Goal: Task Accomplishment & Management: Manage account settings

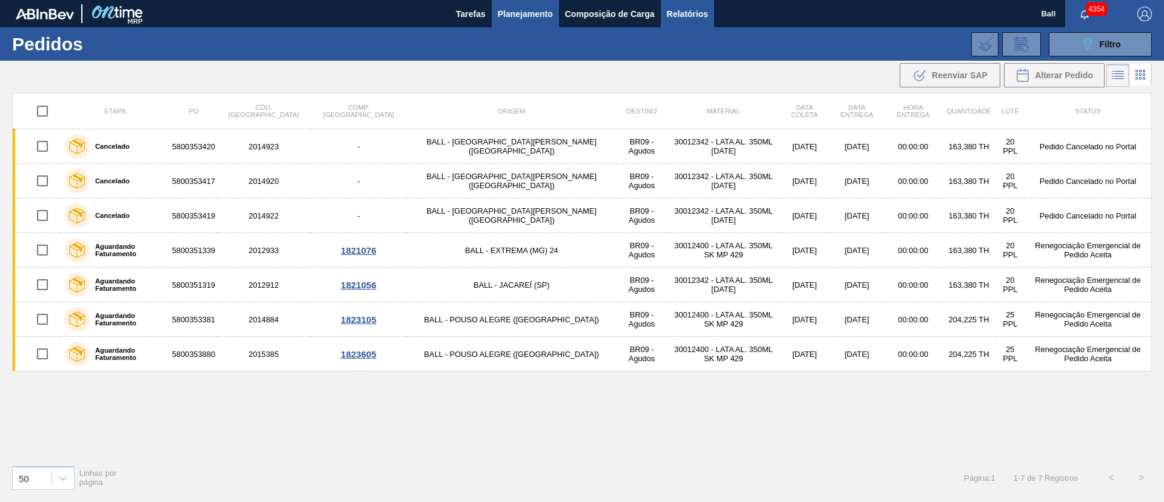
drag, startPoint x: 0, startPoint y: 0, endPoint x: 703, endPoint y: 9, distance: 703.5
click at [703, 9] on span "Relatórios" at bounding box center [687, 14] width 41 height 15
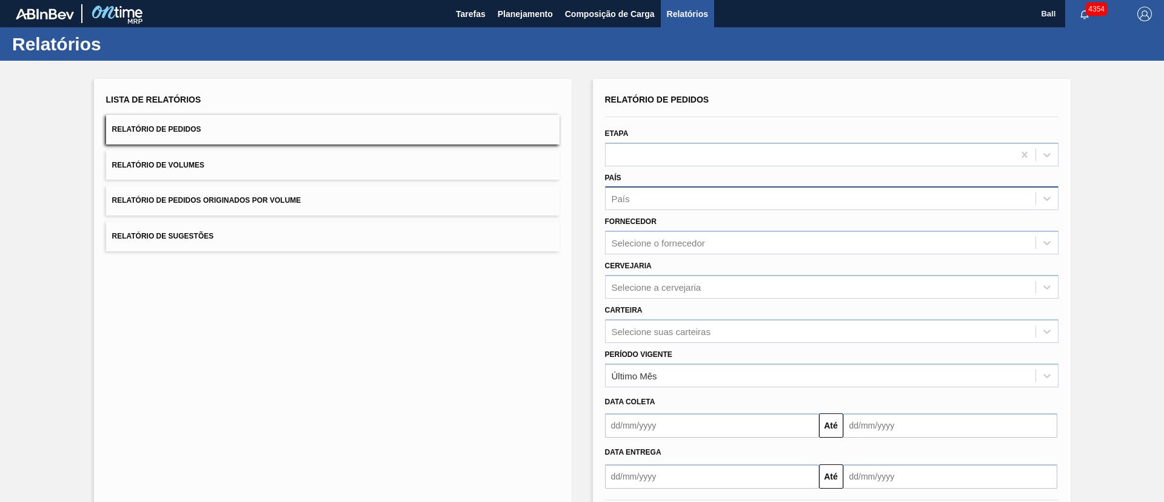
scroll to position [60, 0]
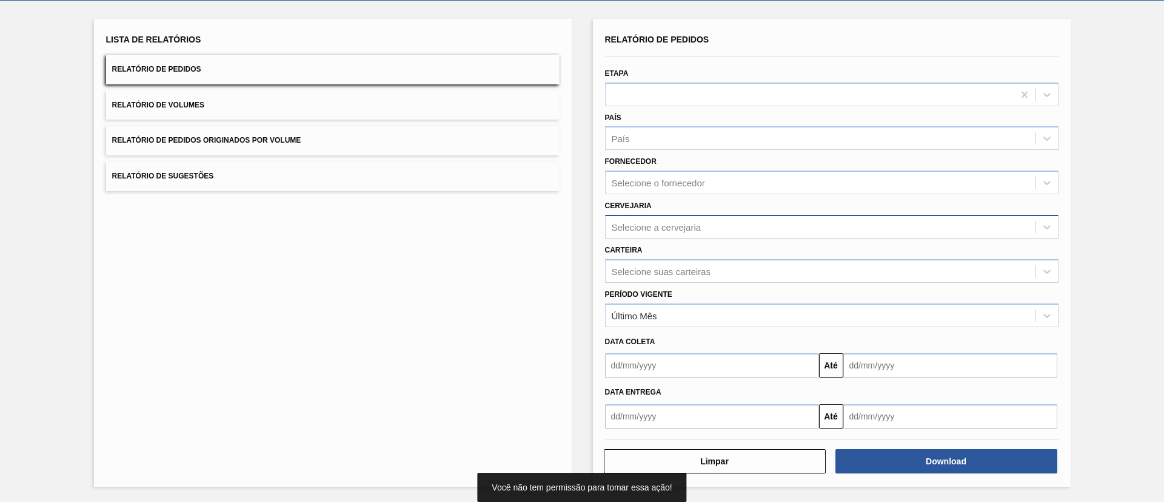
click at [749, 226] on div "Selecione a cervejaria" at bounding box center [821, 227] width 430 height 18
type input "lages"
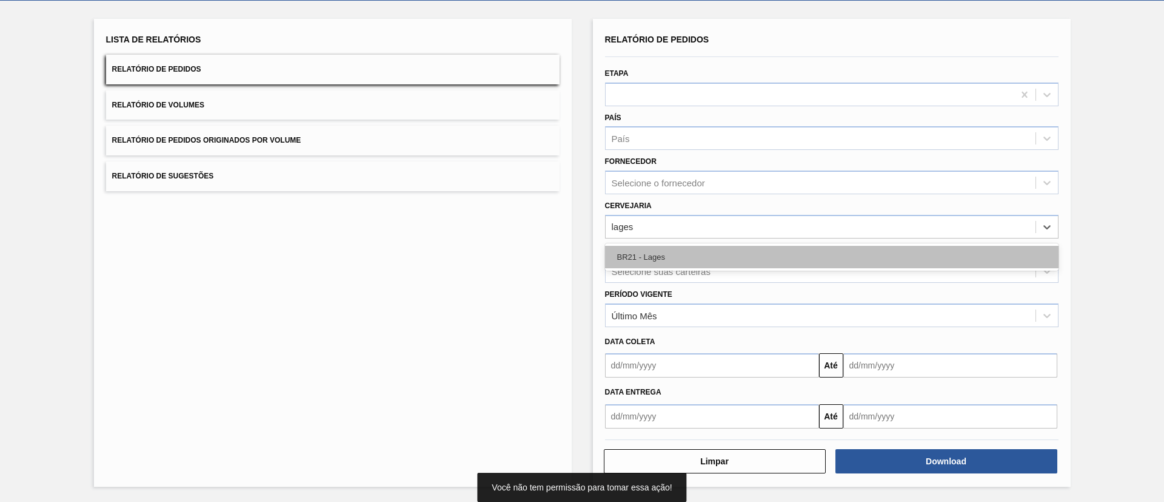
click at [734, 254] on div "BR21 - Lages" at bounding box center [832, 257] width 454 height 22
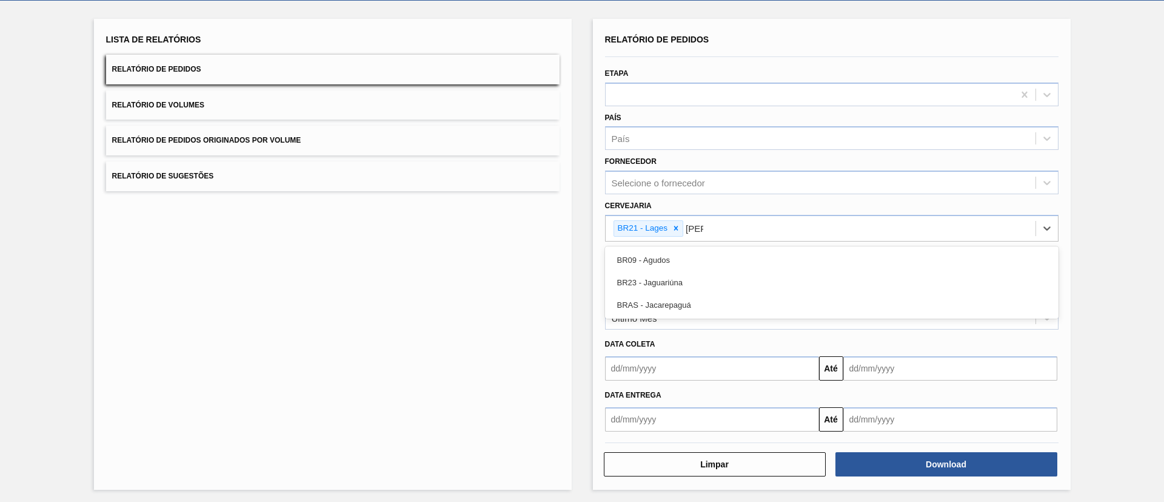
type input "Agudos"
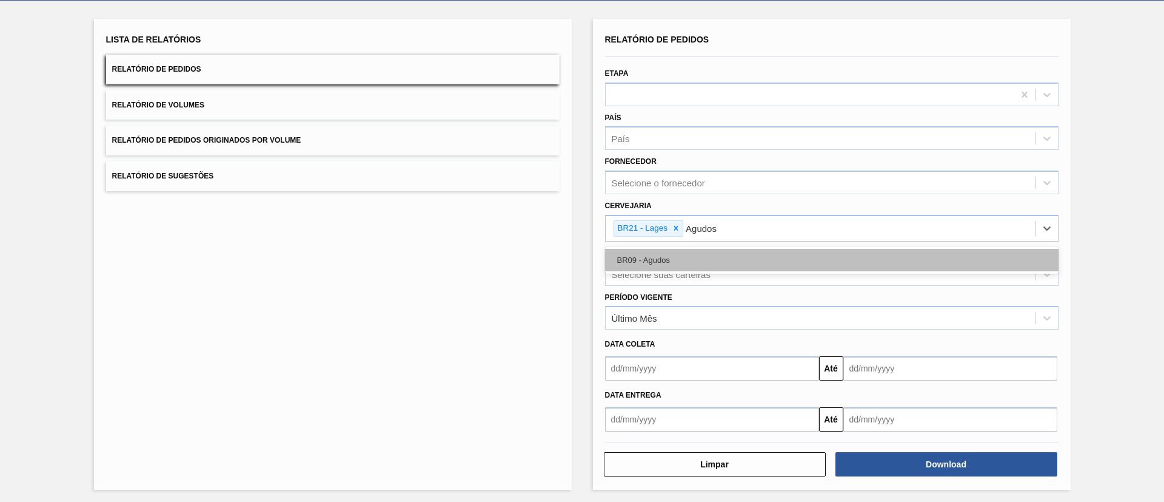
click at [916, 259] on div "BR09 - Agudos" at bounding box center [832, 260] width 454 height 22
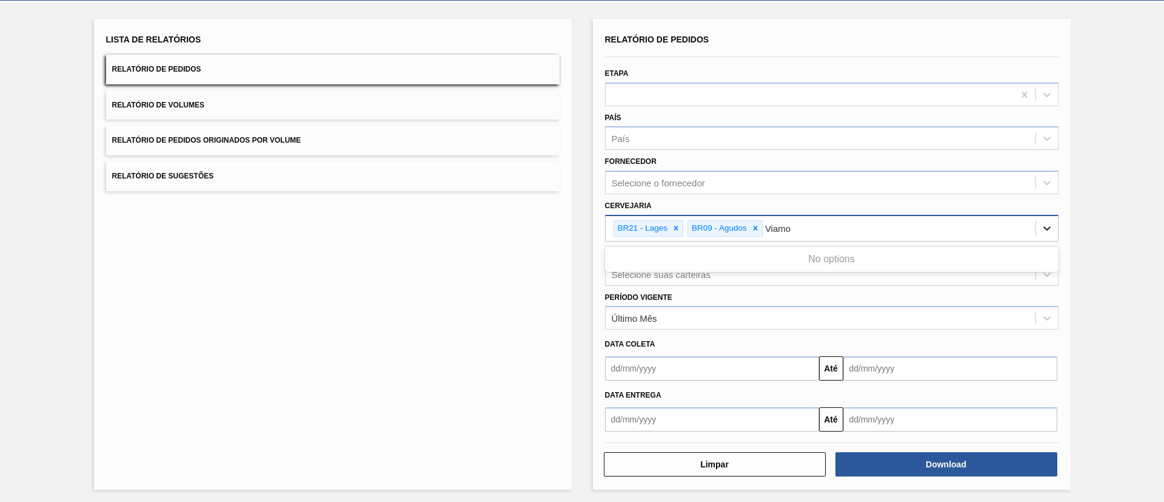
type input "Viam"
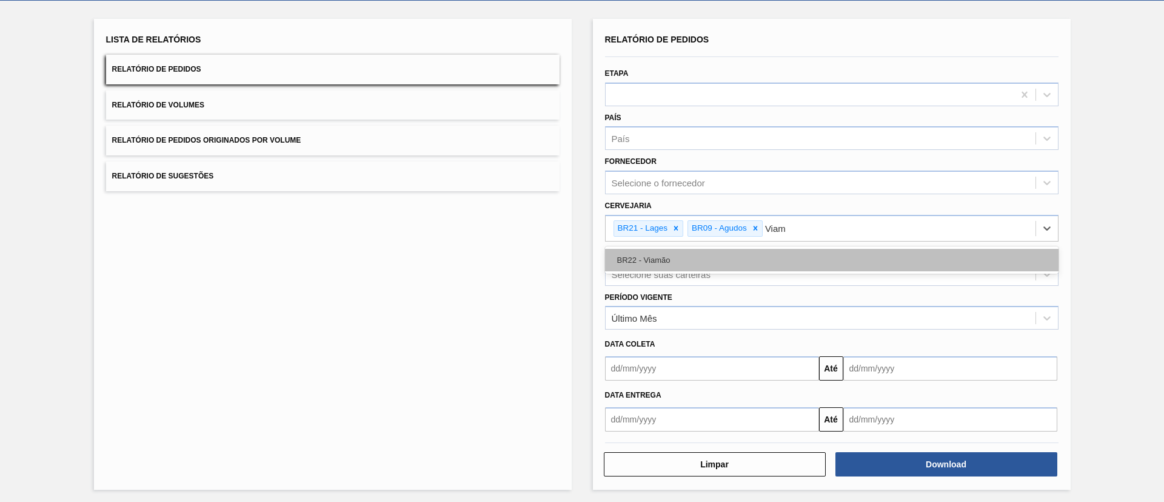
click at [711, 261] on div "BR22 - Viamão" at bounding box center [832, 260] width 454 height 22
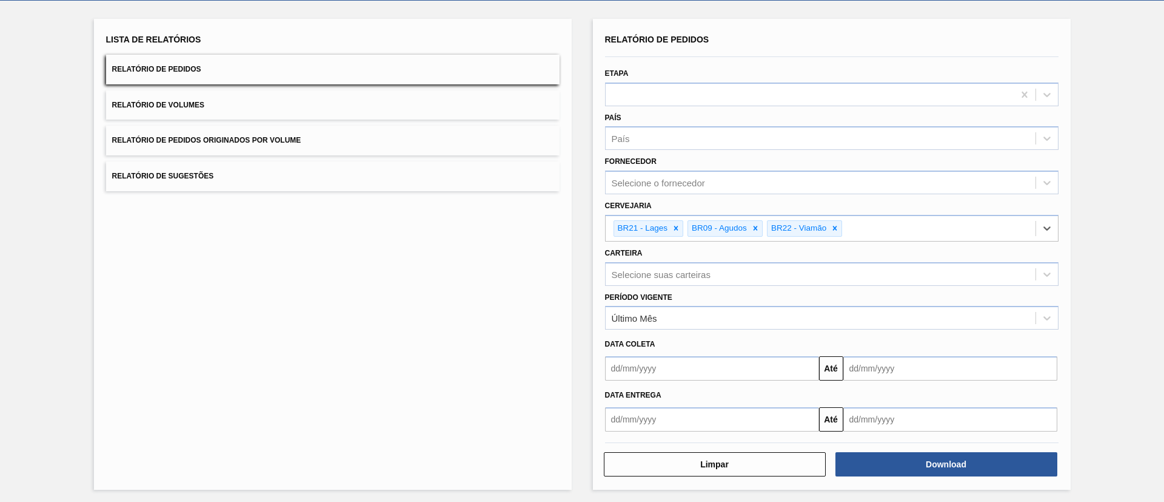
scroll to position [63, 0]
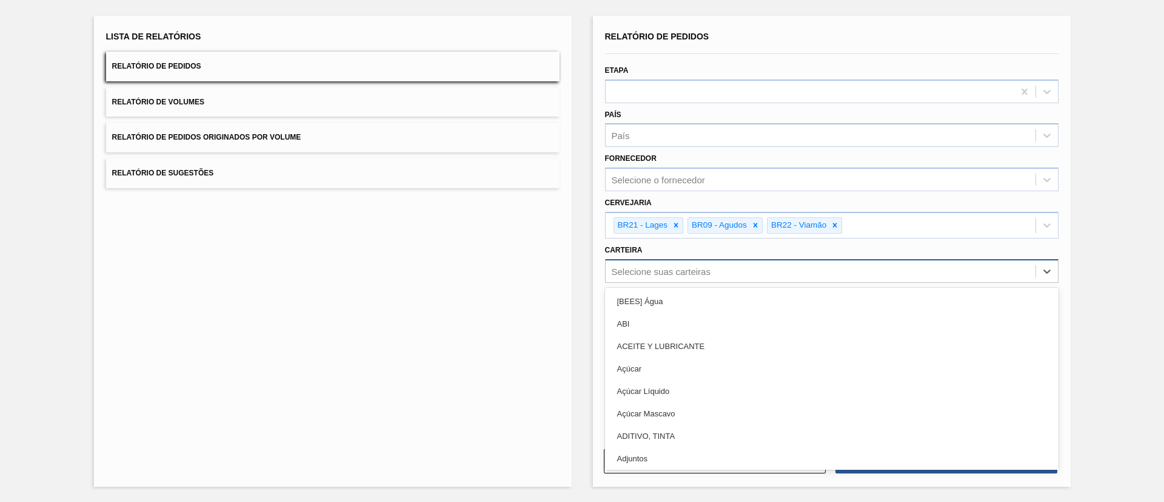
click at [643, 267] on div "Selecione suas carteiras" at bounding box center [661, 271] width 99 height 10
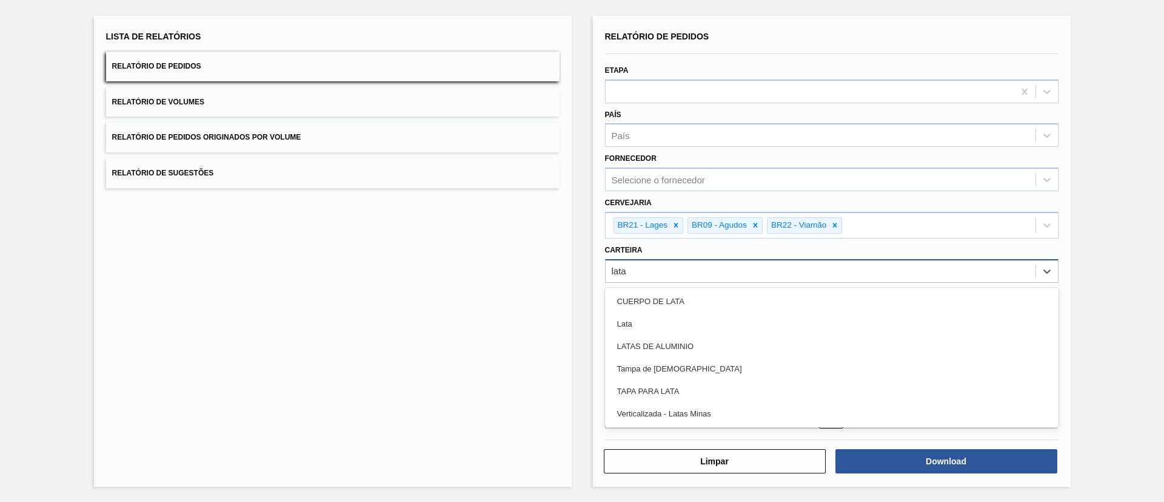
type input "lata"
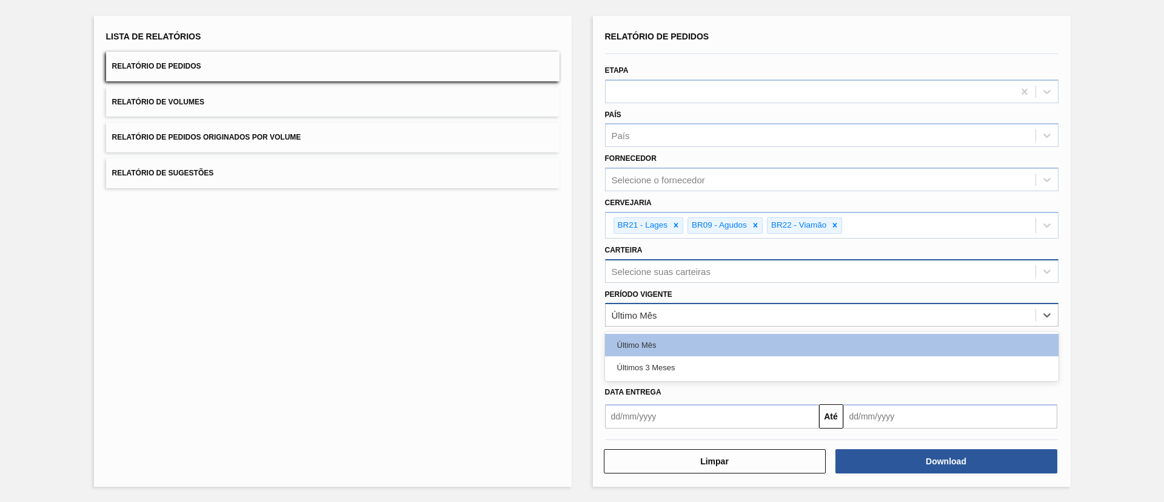
click at [634, 323] on div "Último Mês" at bounding box center [821, 315] width 430 height 18
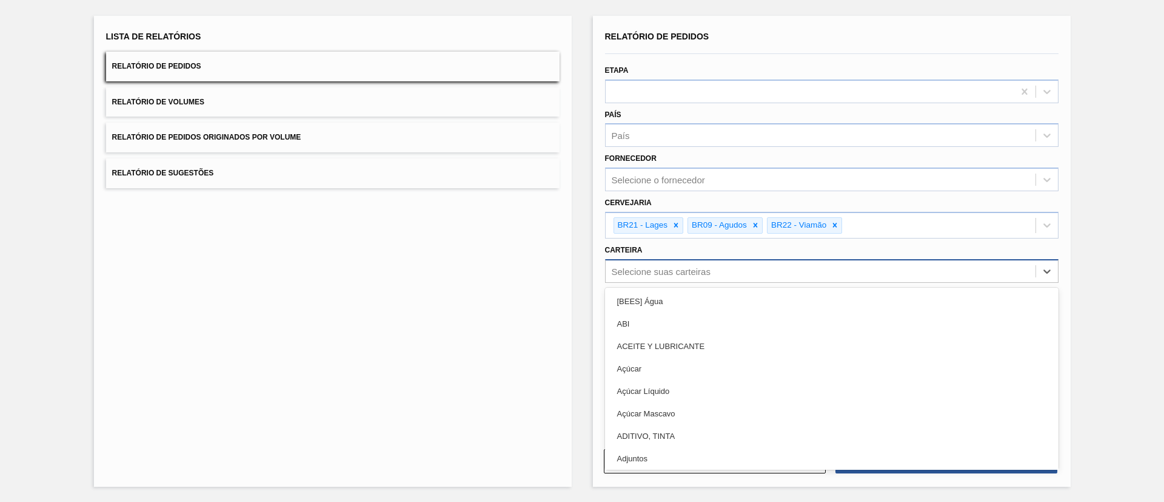
click at [646, 271] on div "Selecione suas carteiras" at bounding box center [661, 271] width 99 height 10
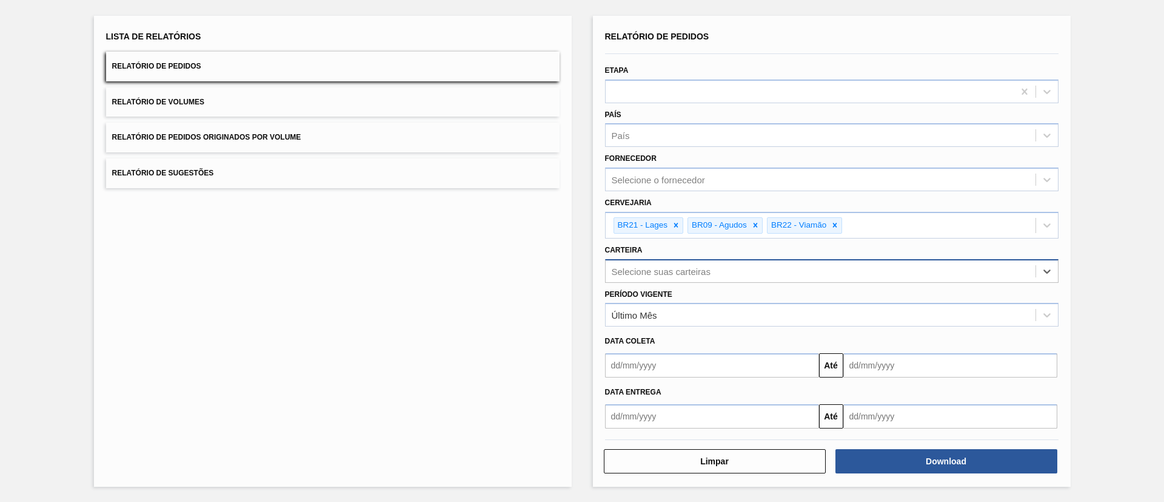
click at [690, 270] on div "Selecione suas carteiras" at bounding box center [661, 271] width 99 height 10
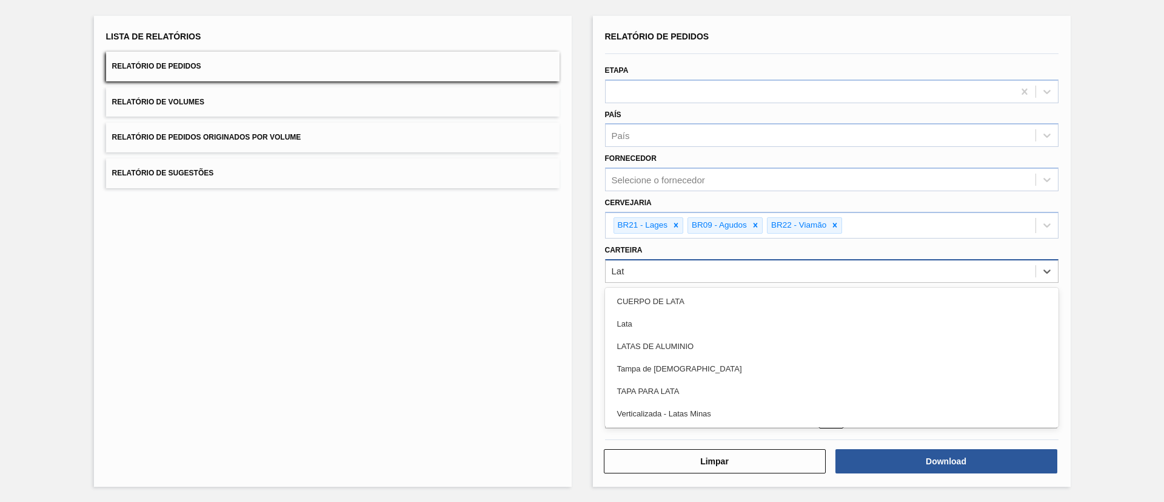
type input "Lata"
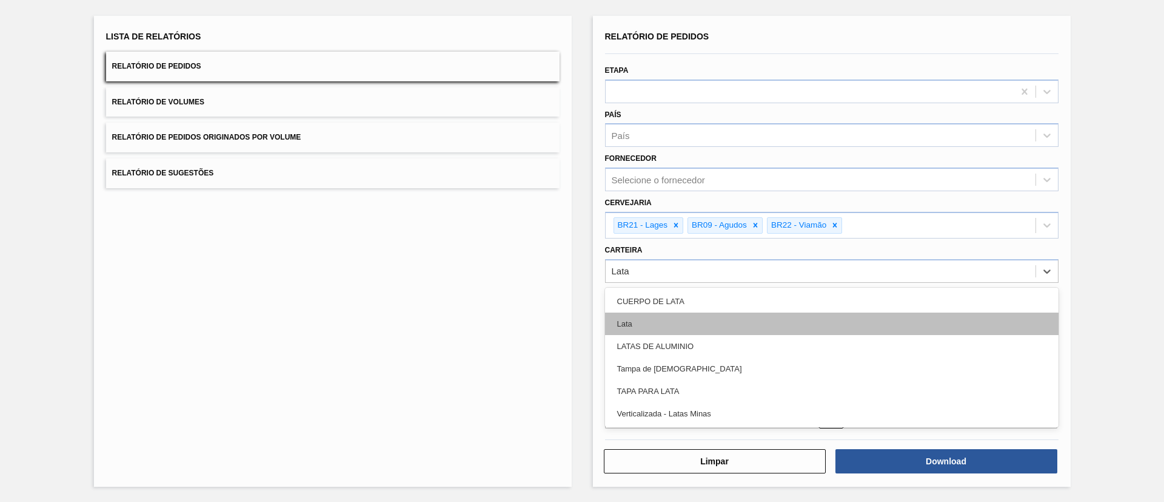
click at [642, 332] on div "Lata" at bounding box center [832, 323] width 454 height 22
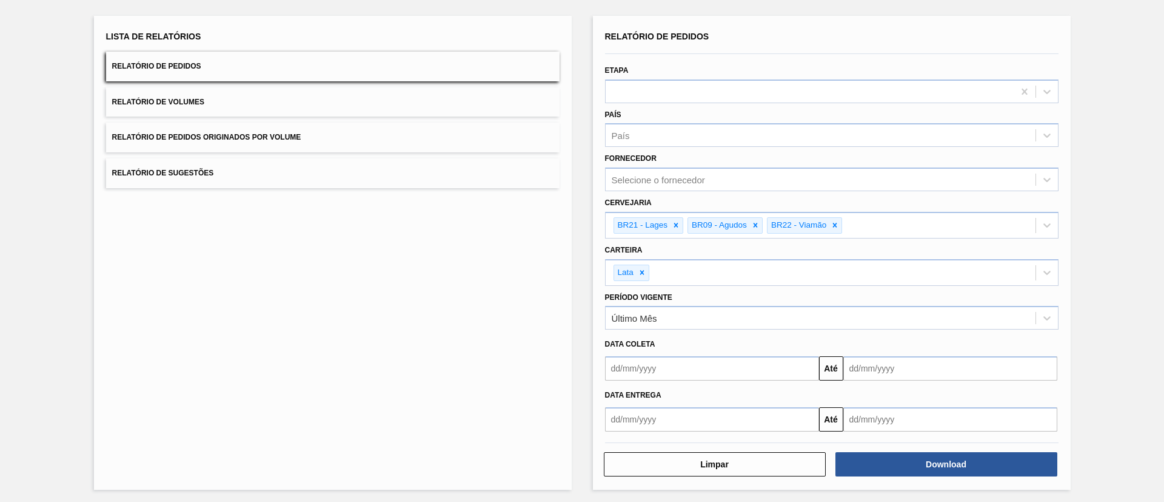
click at [491, 350] on div "Lista de Relatórios Relatório de Pedidos Relatório de Volumes Relatório de Pedi…" at bounding box center [333, 253] width 478 height 474
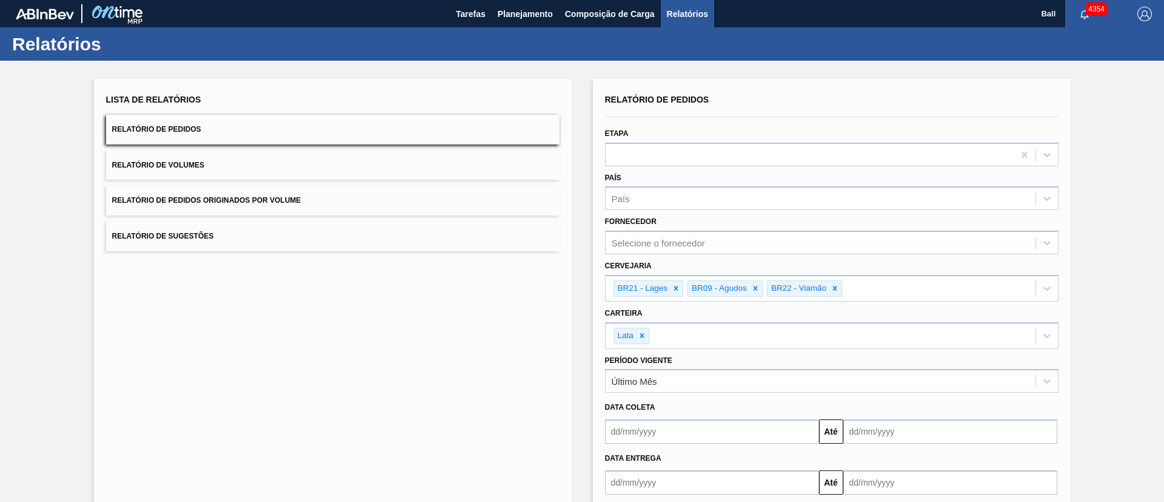
scroll to position [66, 0]
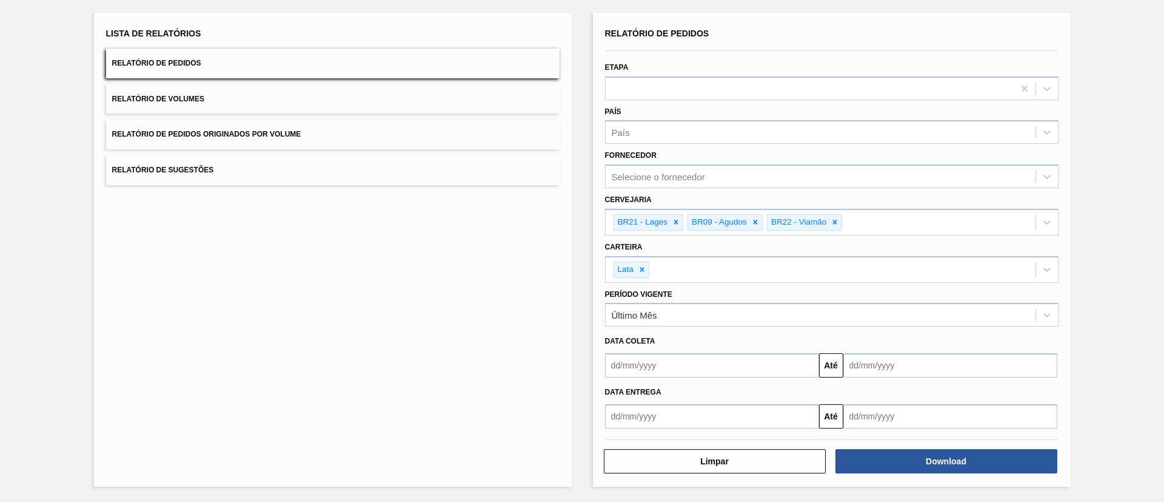
click at [434, 293] on div "Lista de Relatórios Relatório de Pedidos Relatório de Volumes Relatório de Pedi…" at bounding box center [333, 250] width 478 height 474
click at [955, 454] on button "Download" at bounding box center [947, 461] width 222 height 24
click at [333, 95] on button "Relatório de Volumes" at bounding box center [333, 99] width 454 height 30
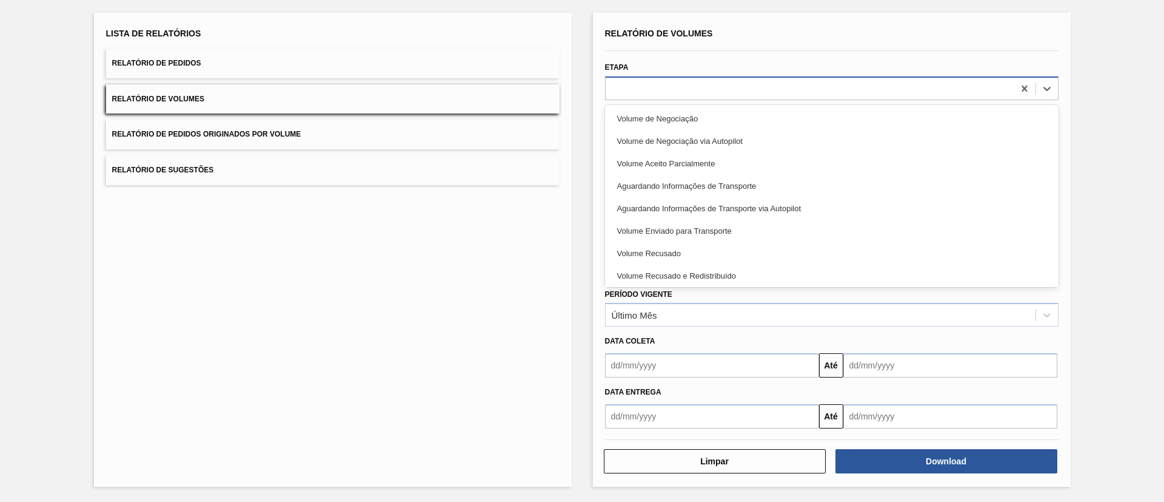
click at [737, 92] on div at bounding box center [810, 88] width 408 height 18
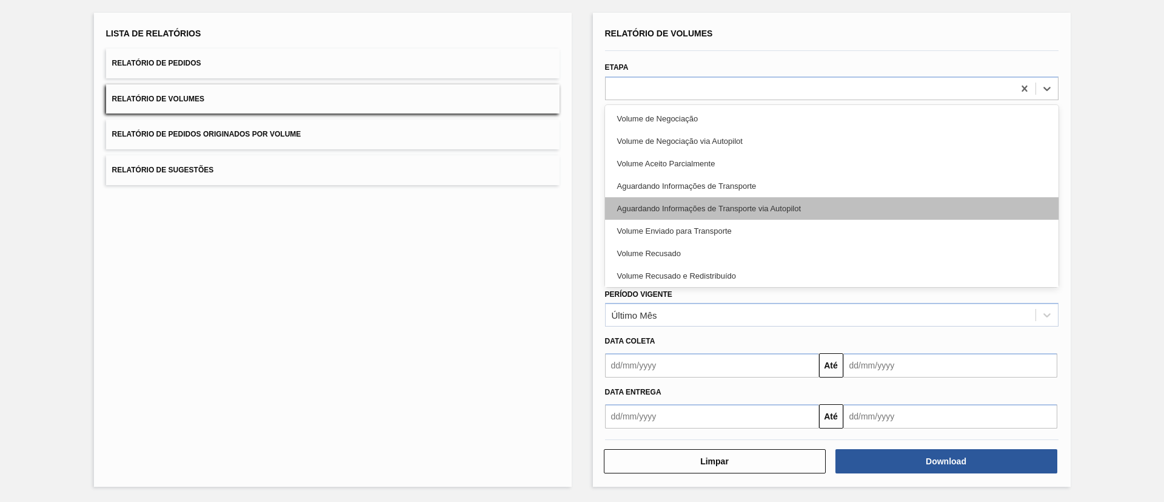
scroll to position [25, 0]
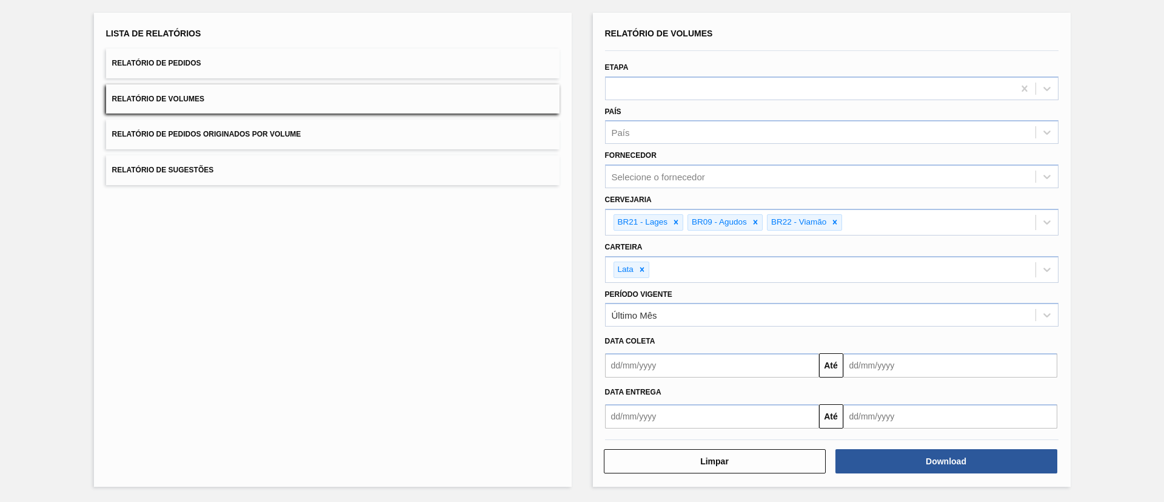
click at [503, 246] on div "Lista de Relatórios Relatório de Pedidos Relatório de Volumes Relatório de Pedi…" at bounding box center [333, 250] width 478 height 474
click at [895, 458] on button "Download" at bounding box center [947, 461] width 222 height 24
click at [364, 67] on button "Relatório de Pedidos" at bounding box center [333, 64] width 454 height 30
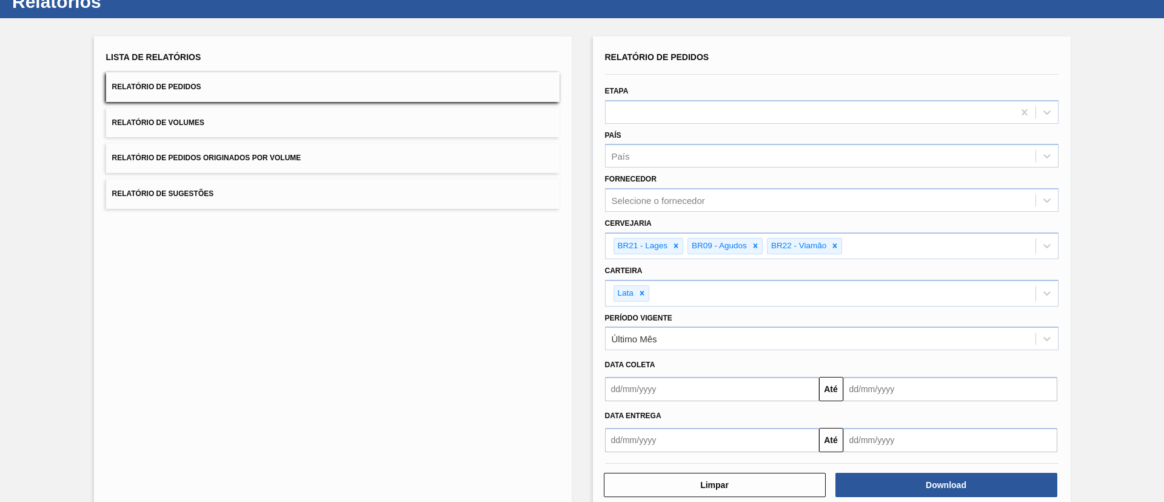
scroll to position [66, 0]
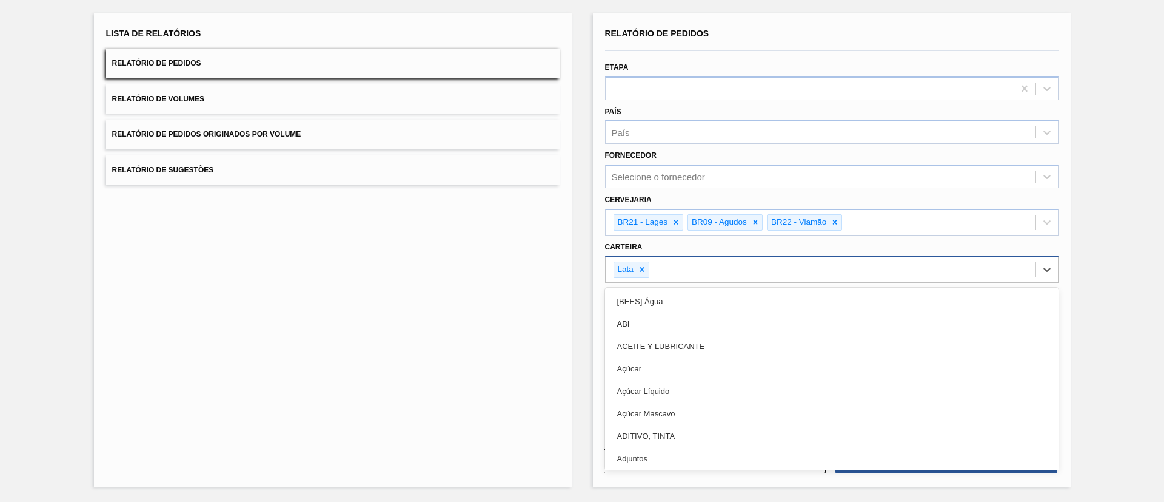
click at [716, 266] on div "Lata" at bounding box center [821, 269] width 430 height 25
type input "la"
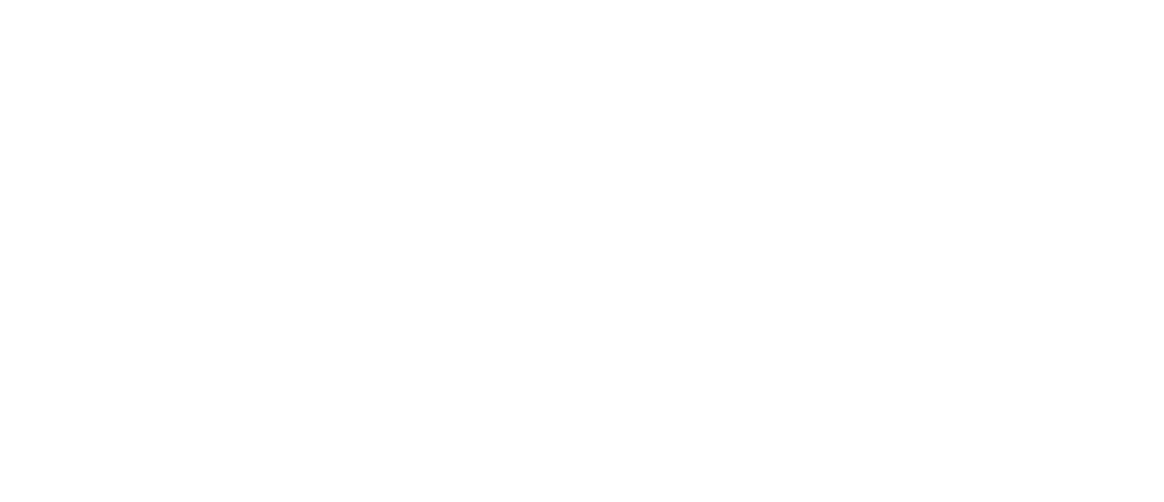
click at [224, 0] on html at bounding box center [582, 0] width 1164 height 0
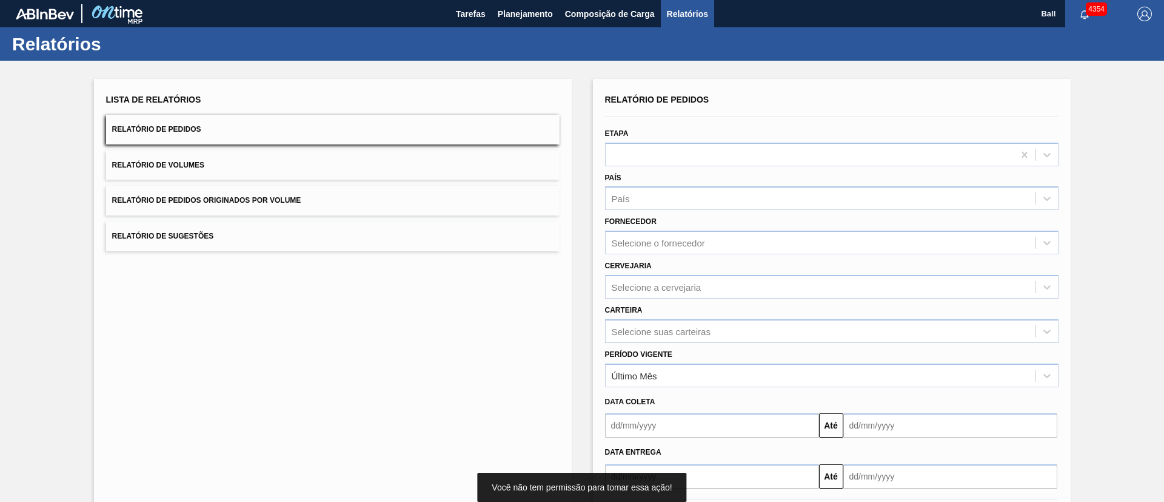
click at [502, 250] on button "Relatório de Sugestões" at bounding box center [333, 236] width 454 height 30
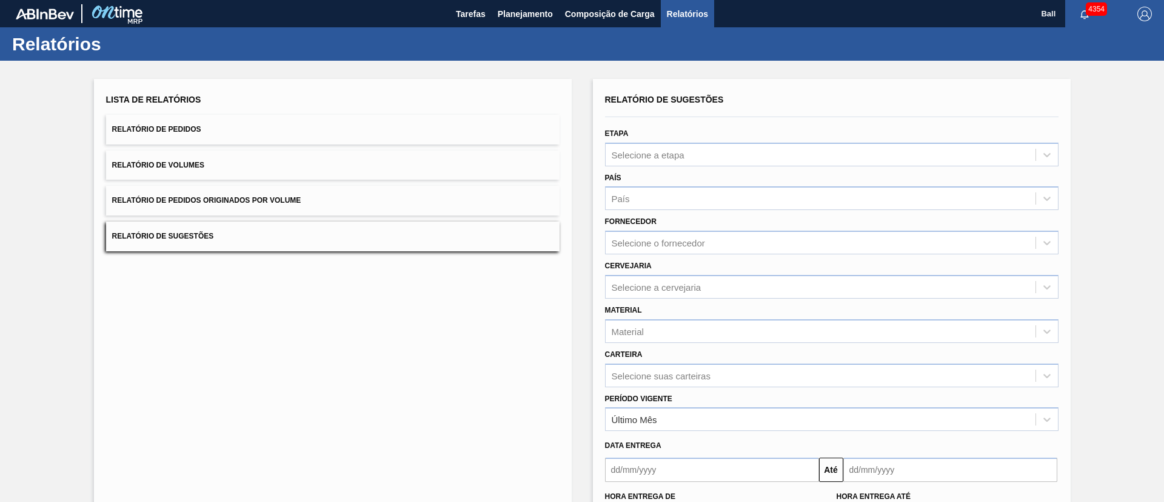
click at [351, 119] on button "Relatório de Pedidos" at bounding box center [333, 130] width 454 height 30
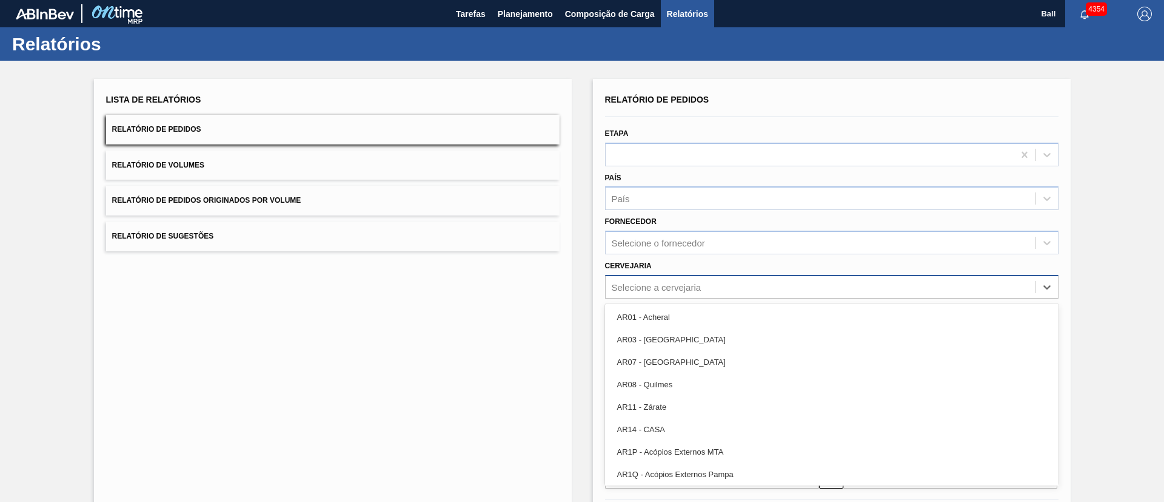
click at [719, 287] on div "Selecione a cervejaria" at bounding box center [821, 287] width 430 height 18
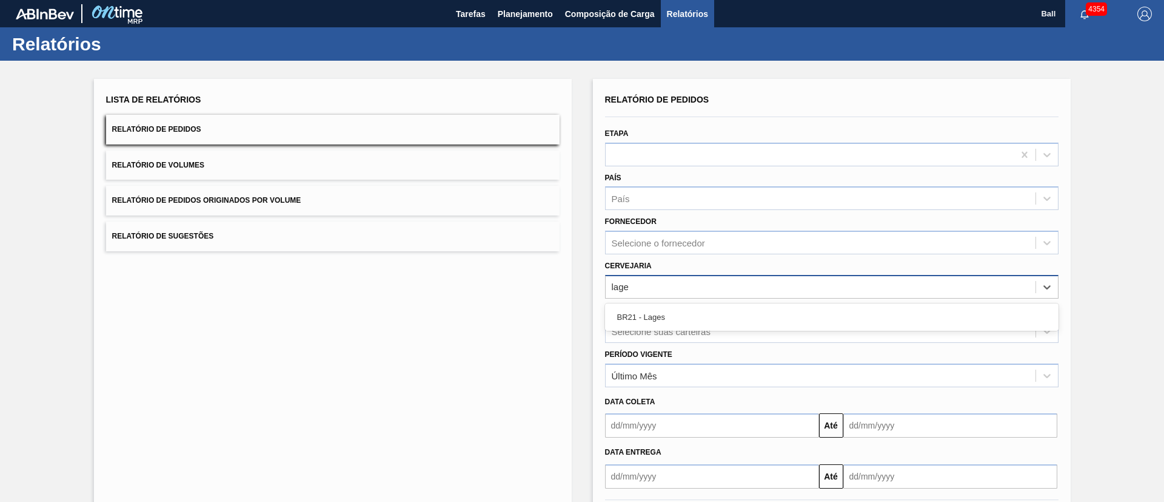
type input "lages"
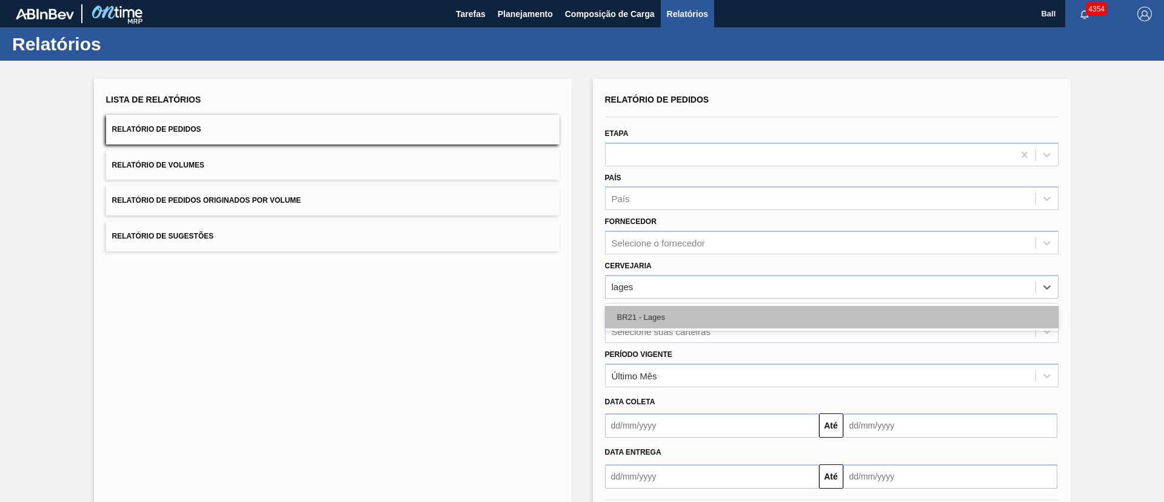
click at [717, 307] on div "BR21 - Lages" at bounding box center [832, 317] width 454 height 22
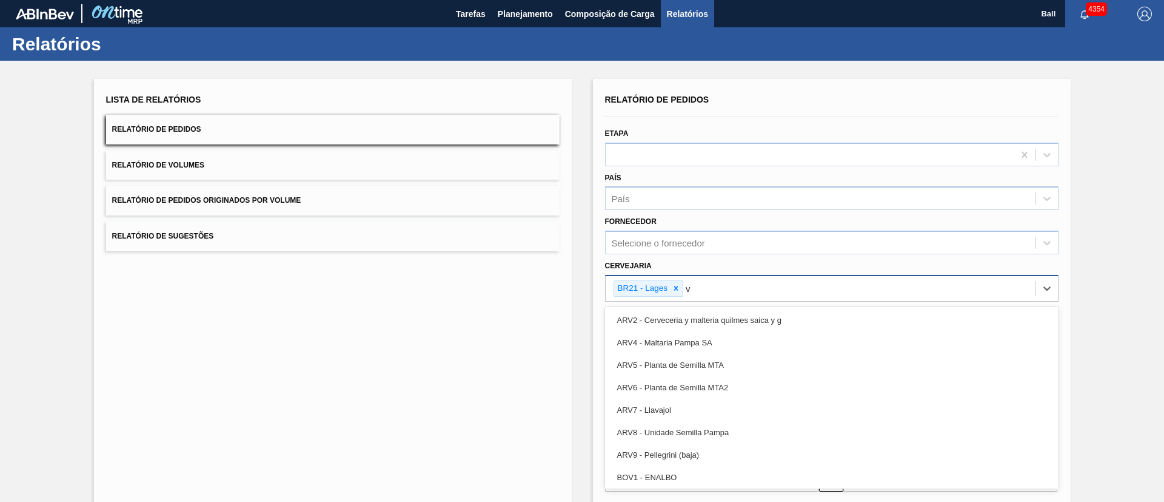
type input "vi"
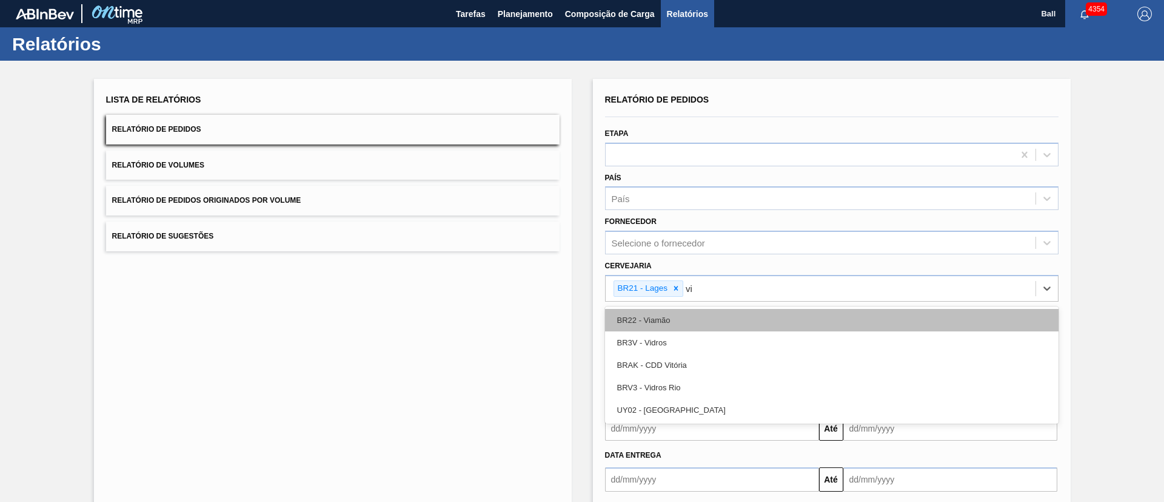
click at [774, 314] on div "BR22 - Viamão" at bounding box center [832, 320] width 454 height 22
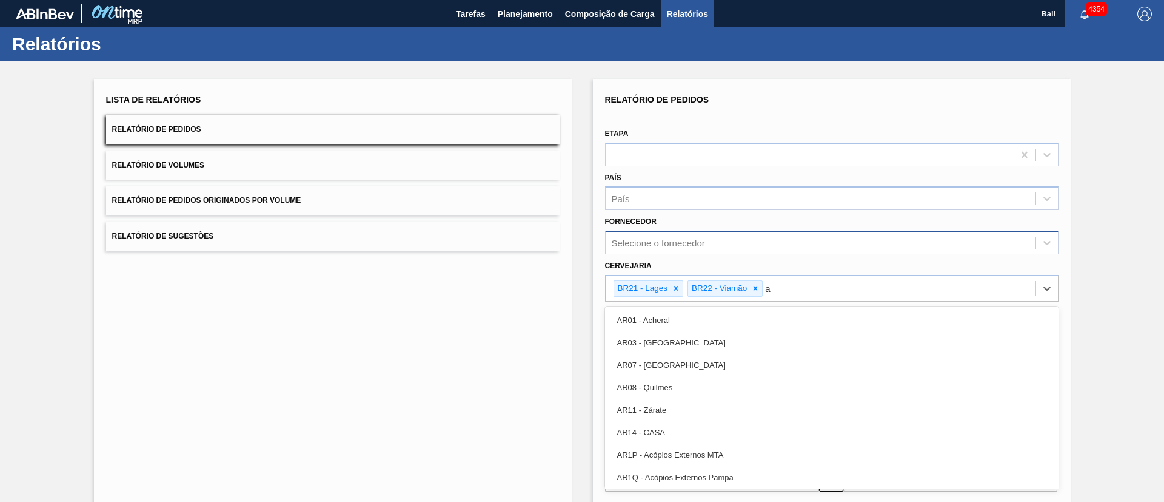
type input "agu"
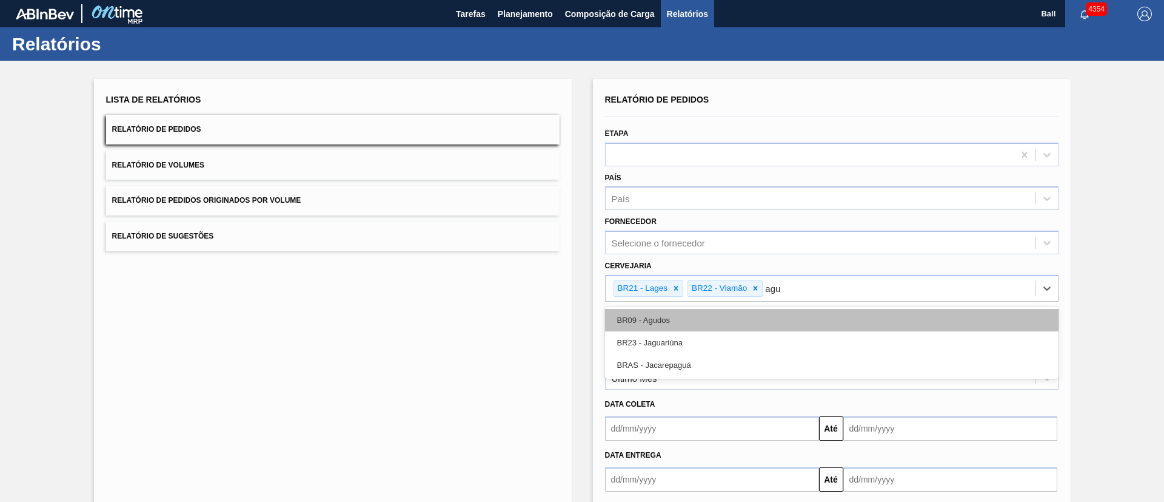
click at [844, 321] on div "BR09 - Agudos" at bounding box center [832, 320] width 454 height 22
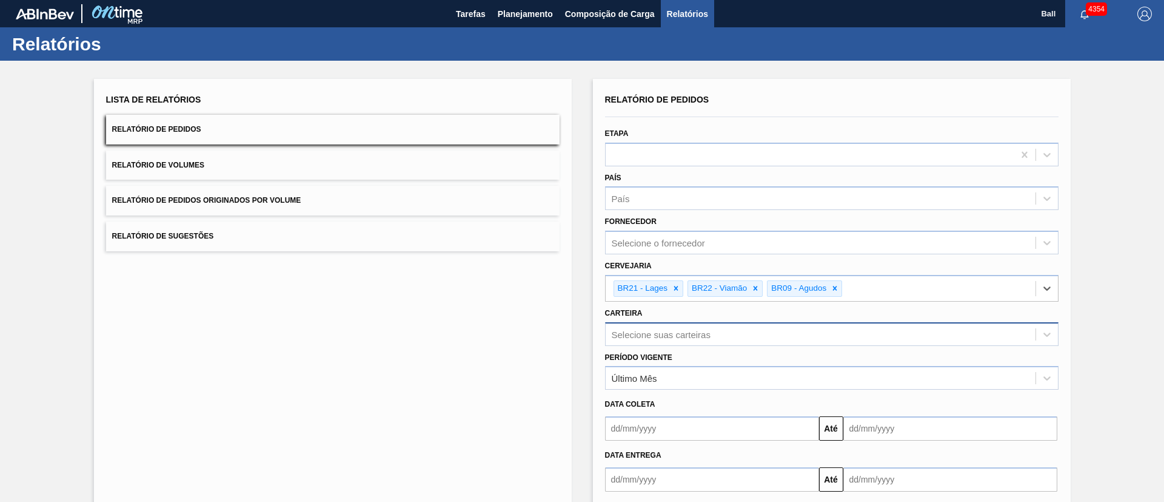
click at [740, 331] on div "Selecione suas carteiras" at bounding box center [832, 334] width 454 height 24
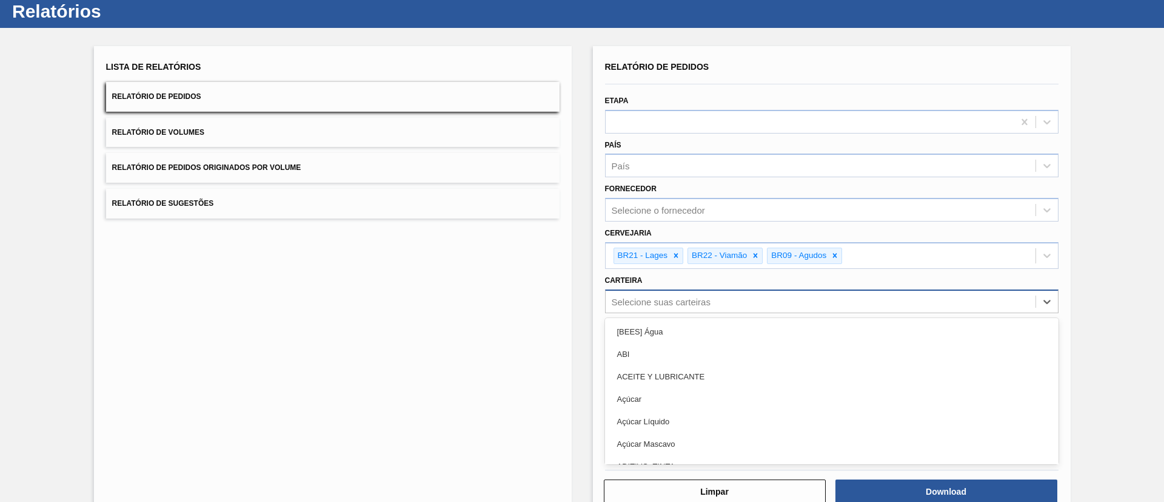
scroll to position [36, 0]
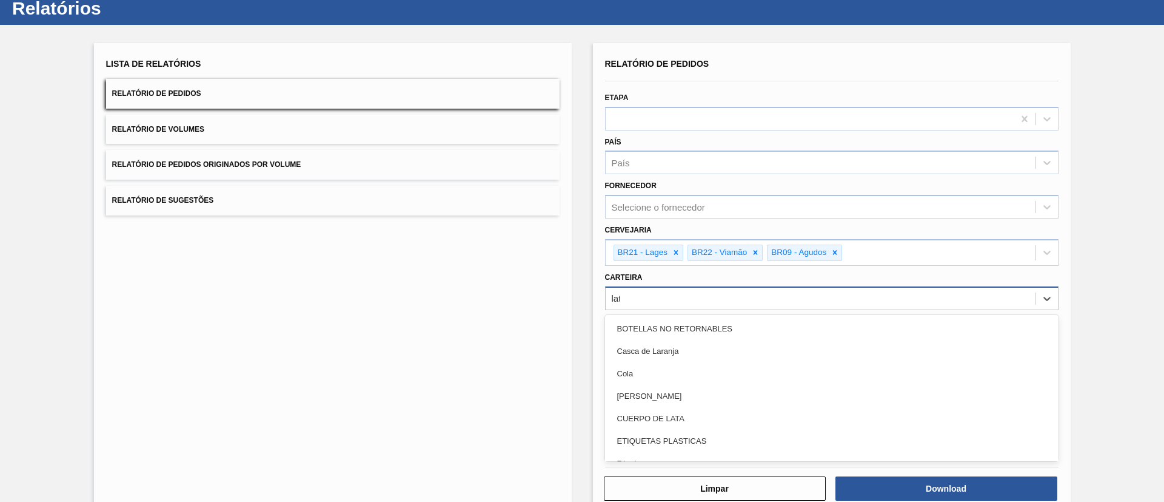
type input "lata"
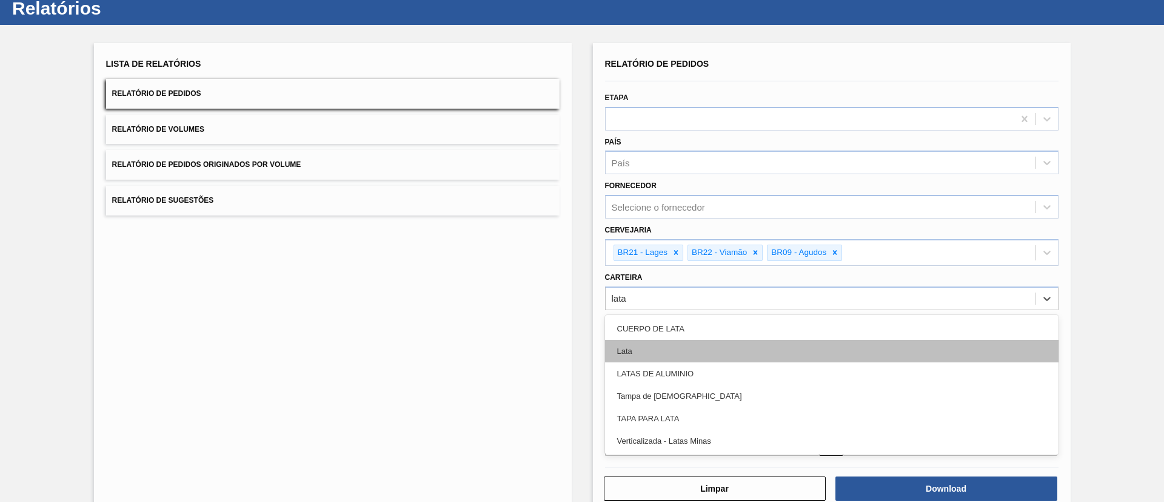
click at [748, 349] on div "Lata" at bounding box center [832, 351] width 454 height 22
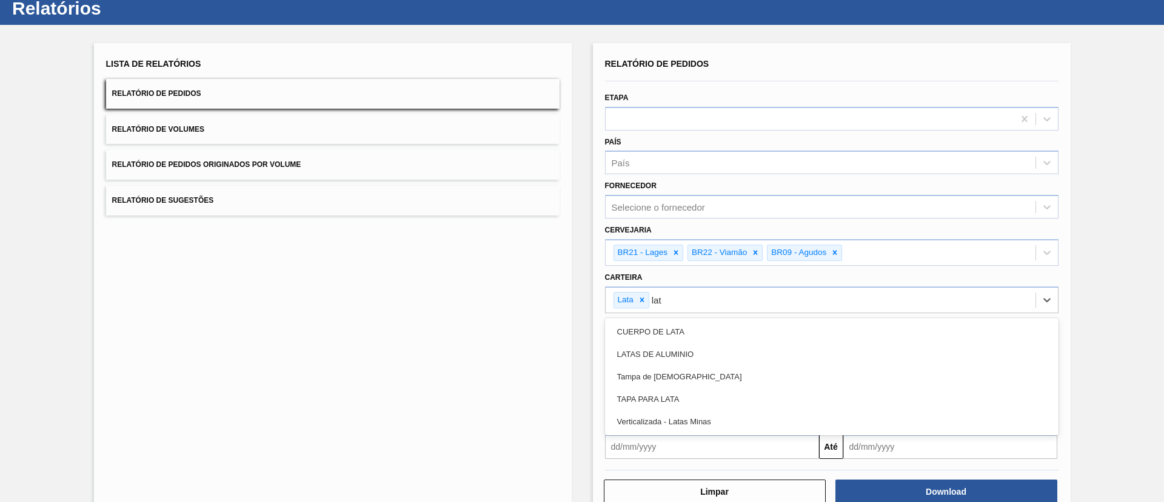
type input "lata"
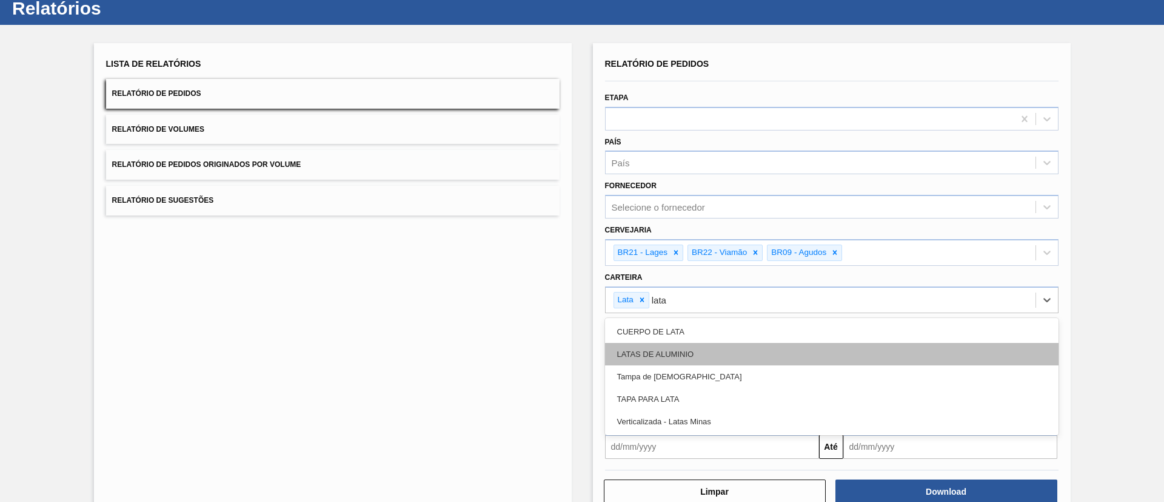
click at [748, 348] on div "LATAS DE ALUMINIO" at bounding box center [832, 354] width 454 height 22
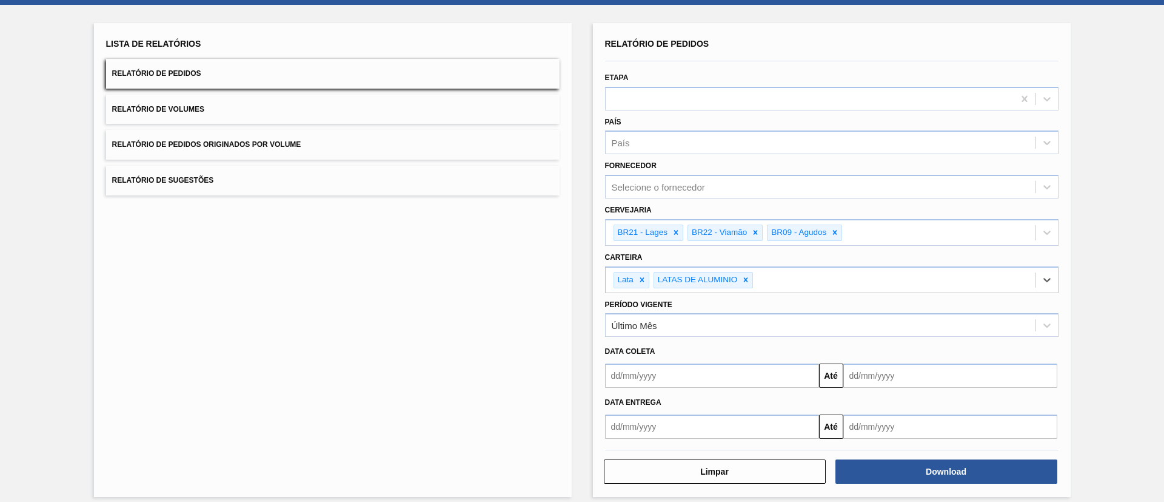
scroll to position [66, 0]
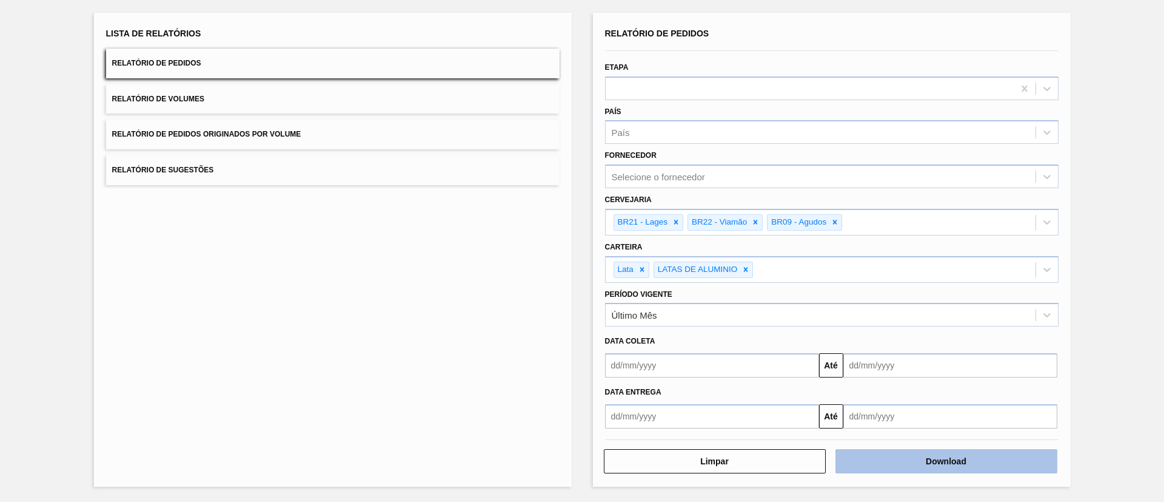
click at [933, 452] on button "Download" at bounding box center [947, 461] width 222 height 24
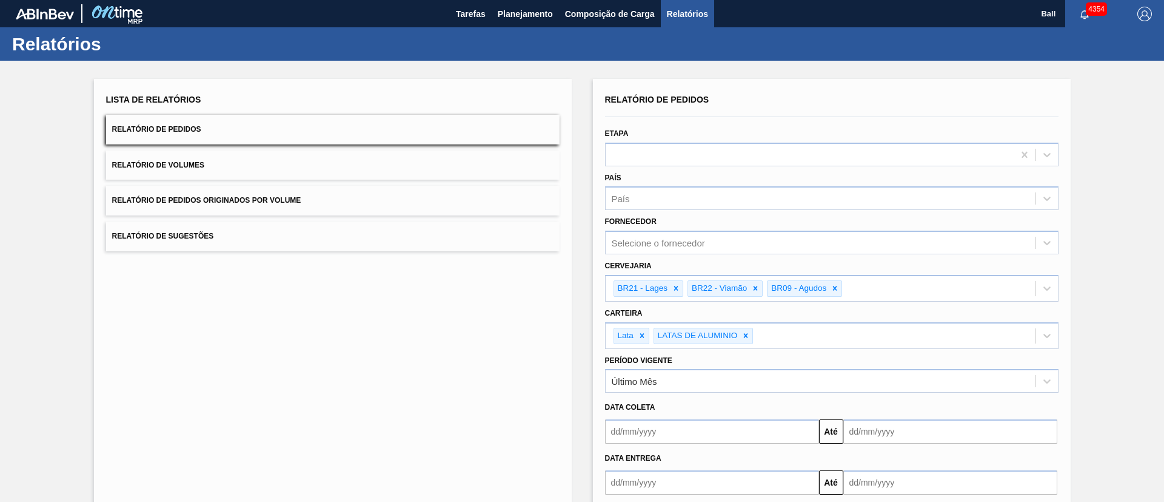
click at [446, 155] on button "Relatório de Volumes" at bounding box center [333, 165] width 454 height 30
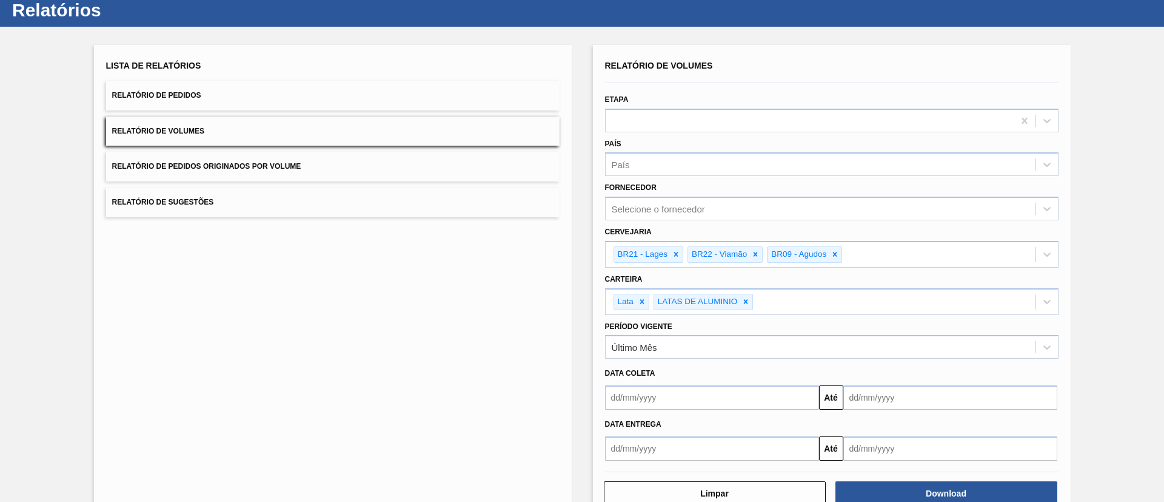
scroll to position [66, 0]
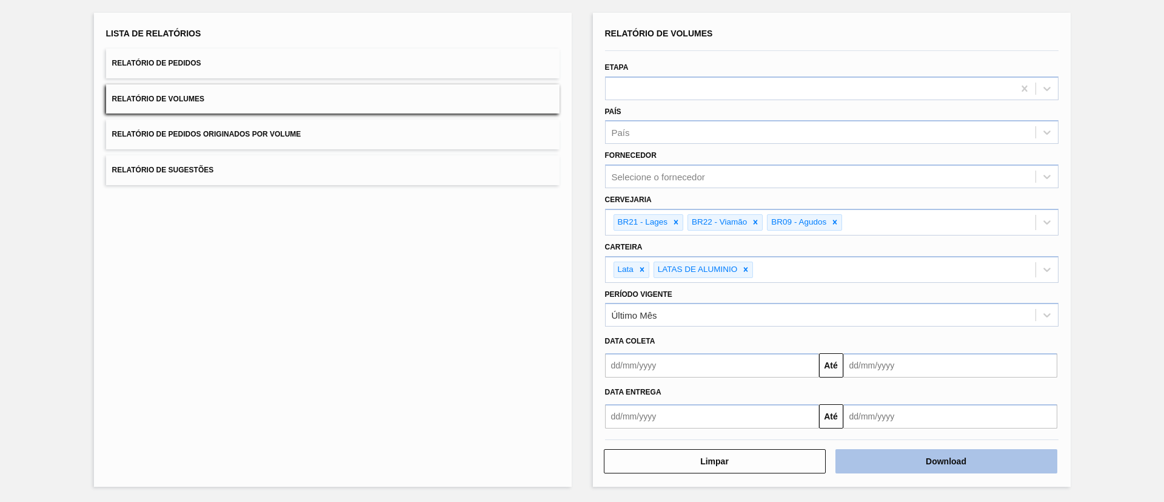
click at [912, 461] on button "Download" at bounding box center [947, 461] width 222 height 24
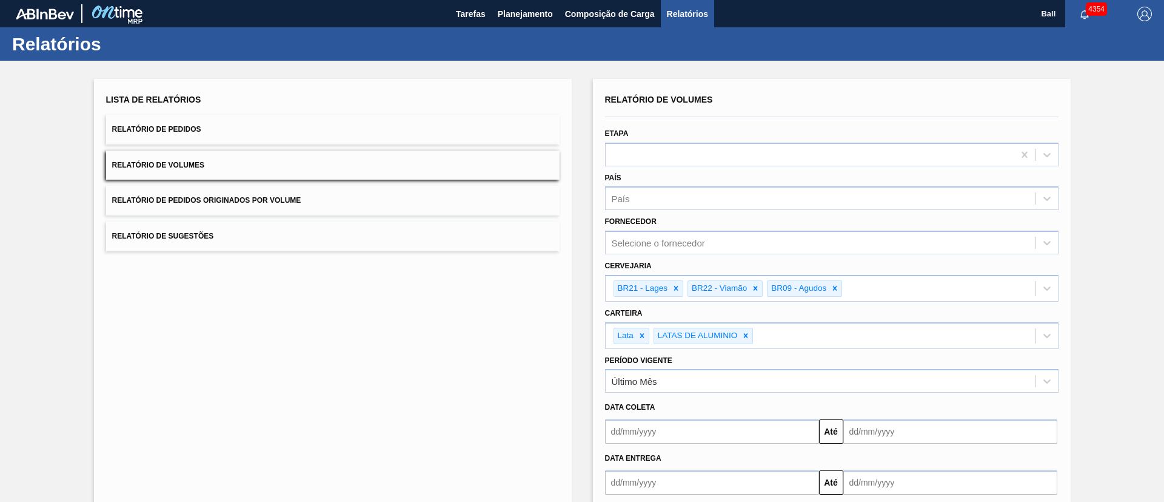
click at [366, 118] on button "Relatório de Pedidos" at bounding box center [333, 130] width 454 height 30
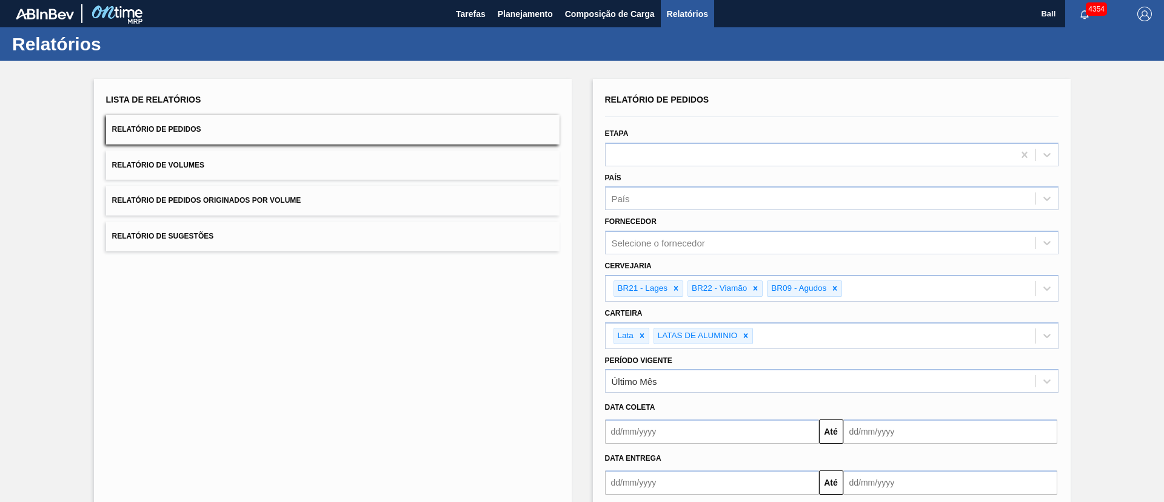
click at [491, 161] on button "Relatório de Volumes" at bounding box center [333, 165] width 454 height 30
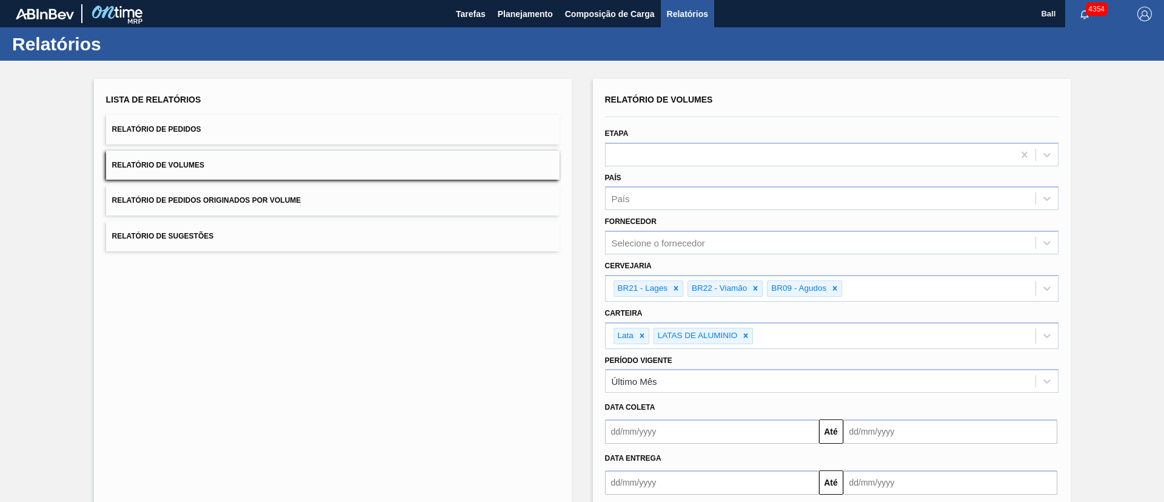
click at [494, 303] on div "Lista de Relatórios Relatório de Pedidos Relatório de Volumes Relatório de Pedi…" at bounding box center [333, 316] width 478 height 474
click at [526, 7] on span "Planejamento" at bounding box center [525, 14] width 55 height 15
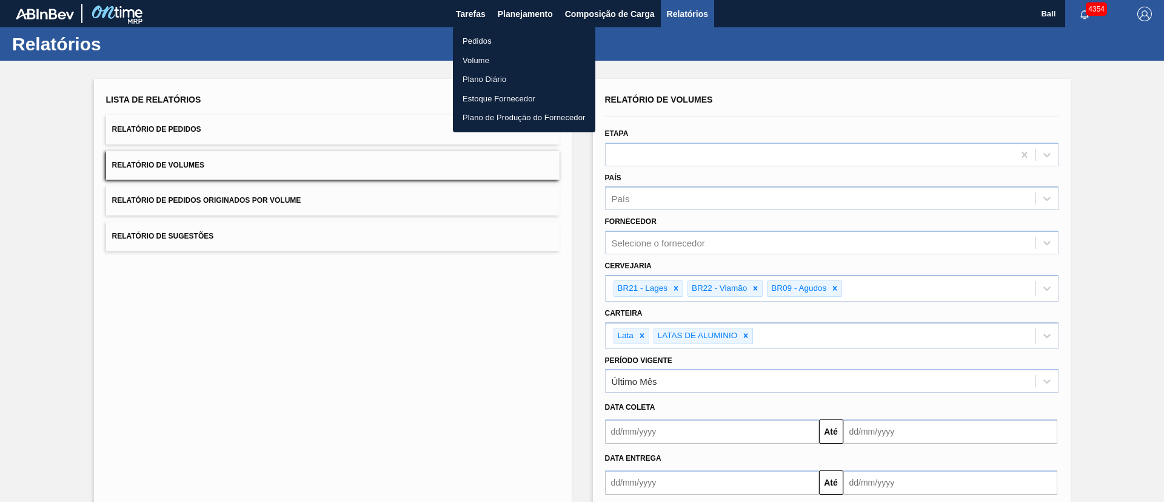
click at [471, 13] on div at bounding box center [582, 251] width 1164 height 502
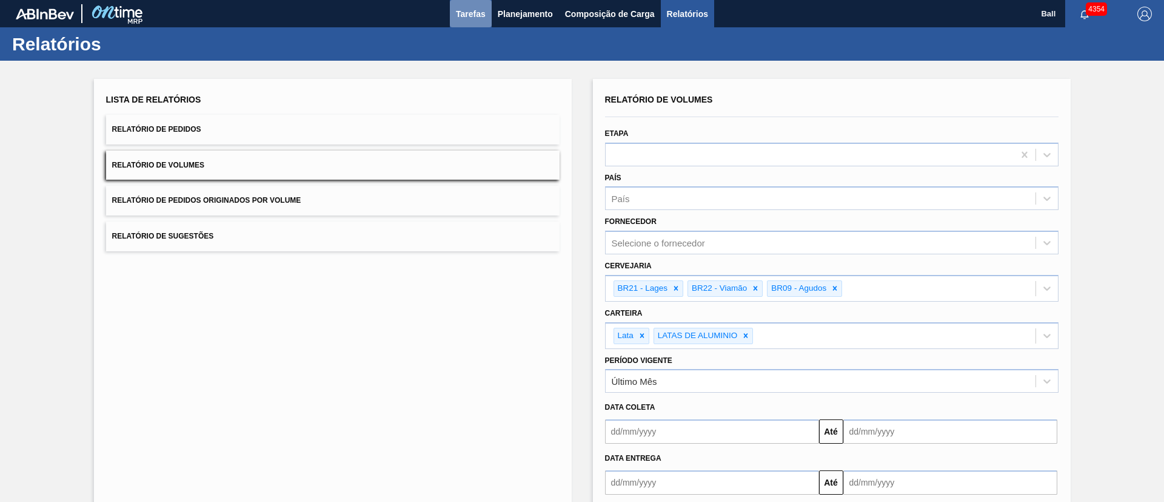
click at [462, 12] on span "Tarefas" at bounding box center [471, 14] width 30 height 15
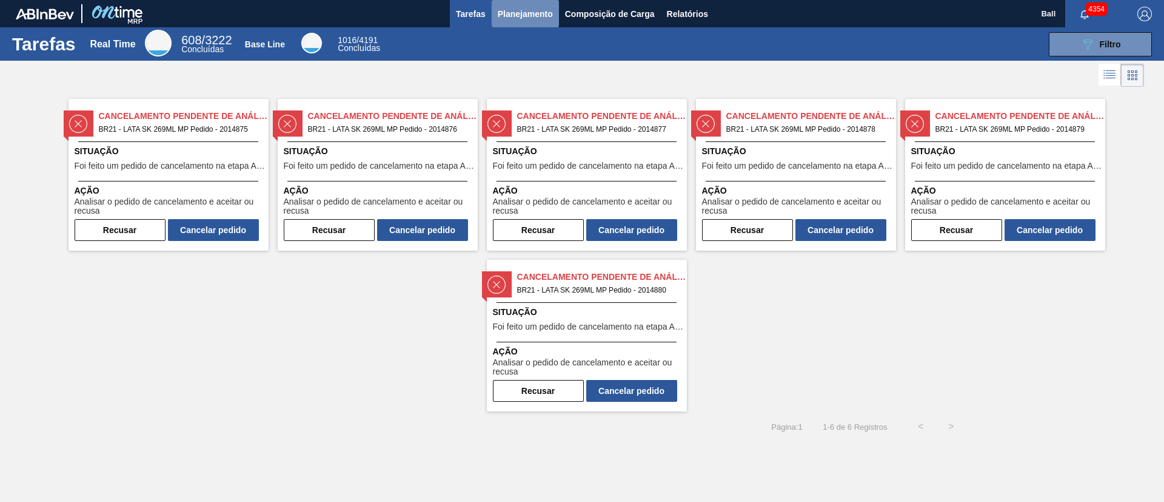
click at [521, 3] on button "Planejamento" at bounding box center [525, 13] width 67 height 27
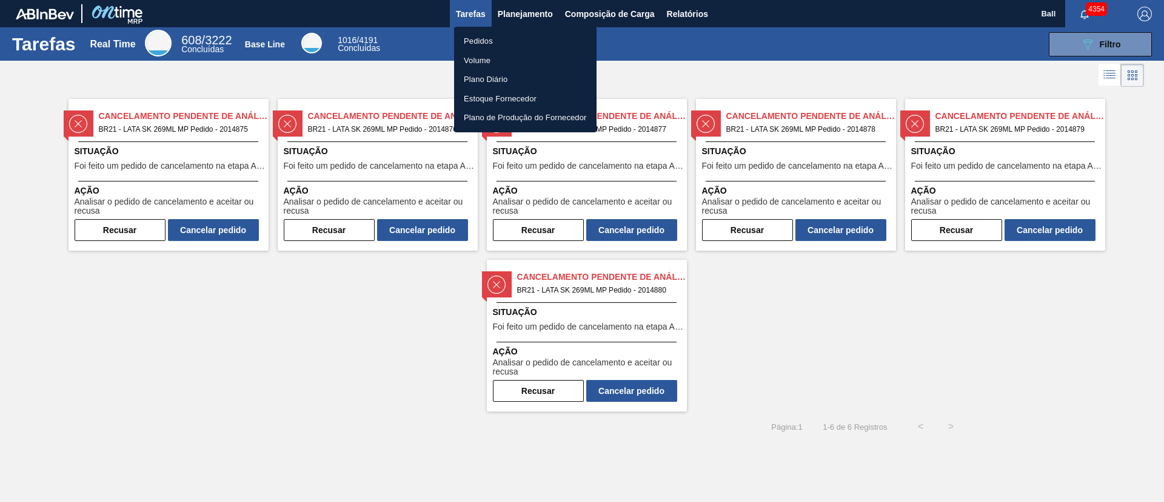
click at [487, 38] on li "Pedidos" at bounding box center [525, 41] width 143 height 19
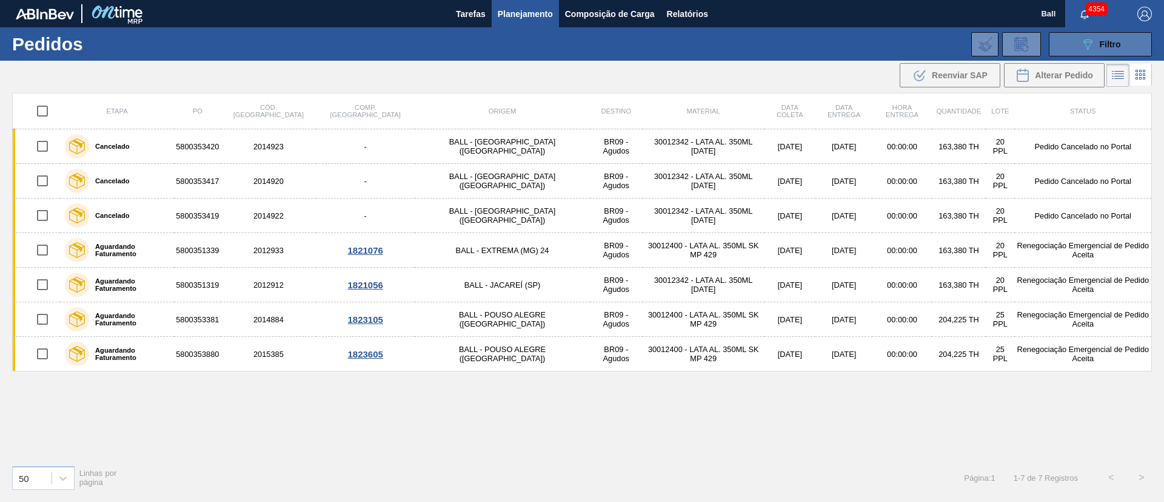
click at [1109, 44] on span "Filtro" at bounding box center [1110, 44] width 21 height 10
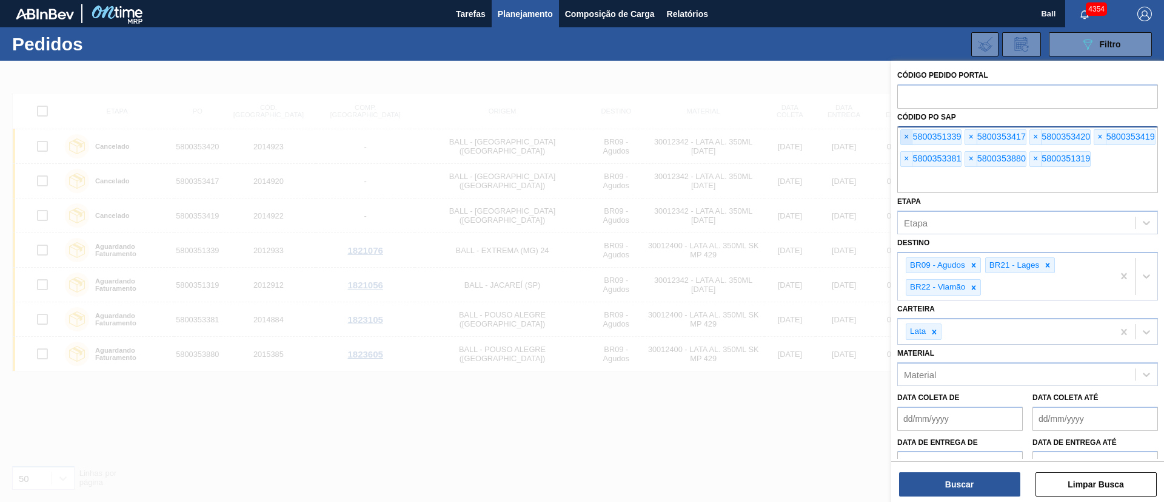
click at [902, 137] on span "×" at bounding box center [907, 137] width 12 height 15
click at [903, 137] on span "×" at bounding box center [907, 137] width 12 height 15
click at [905, 137] on span "×" at bounding box center [907, 137] width 12 height 15
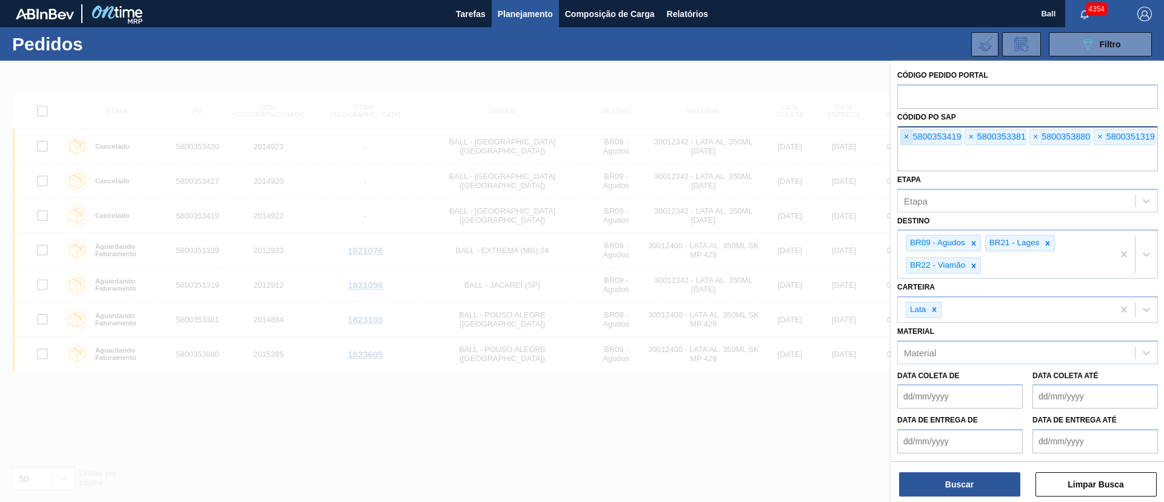
click at [905, 137] on span "×" at bounding box center [907, 137] width 12 height 15
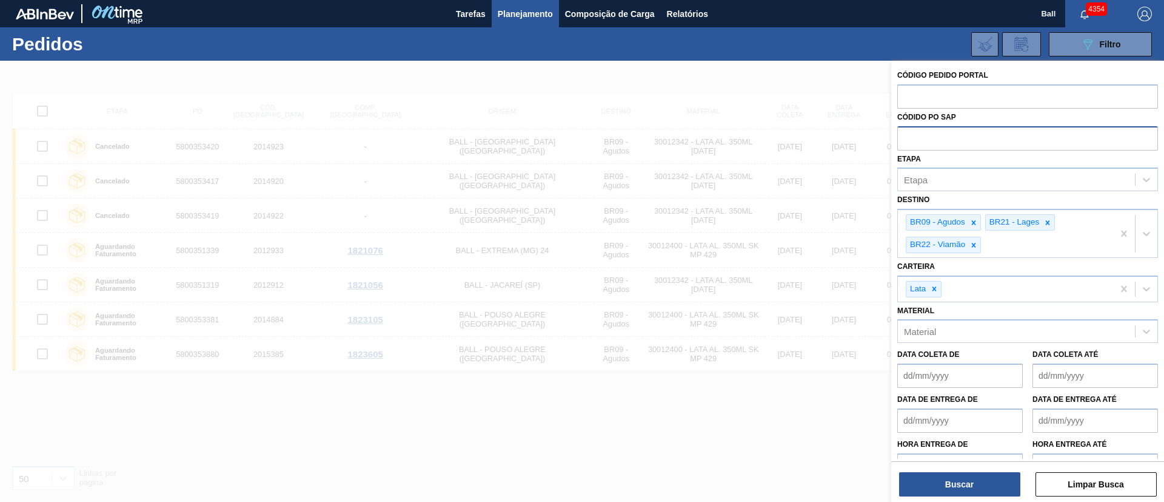
click at [905, 137] on input "text" at bounding box center [1028, 137] width 261 height 23
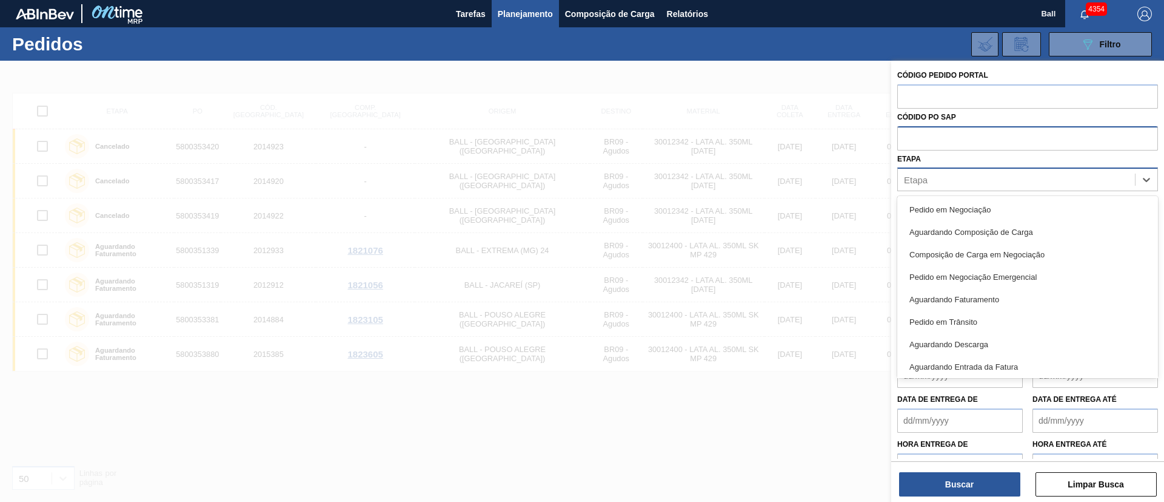
click at [925, 173] on div "Etapa" at bounding box center [1016, 180] width 237 height 18
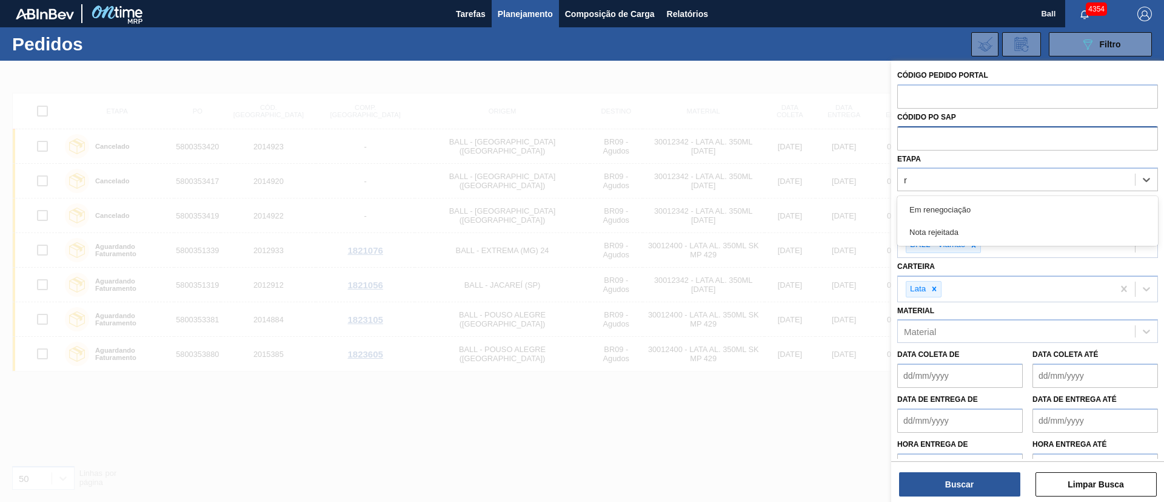
type input "re"
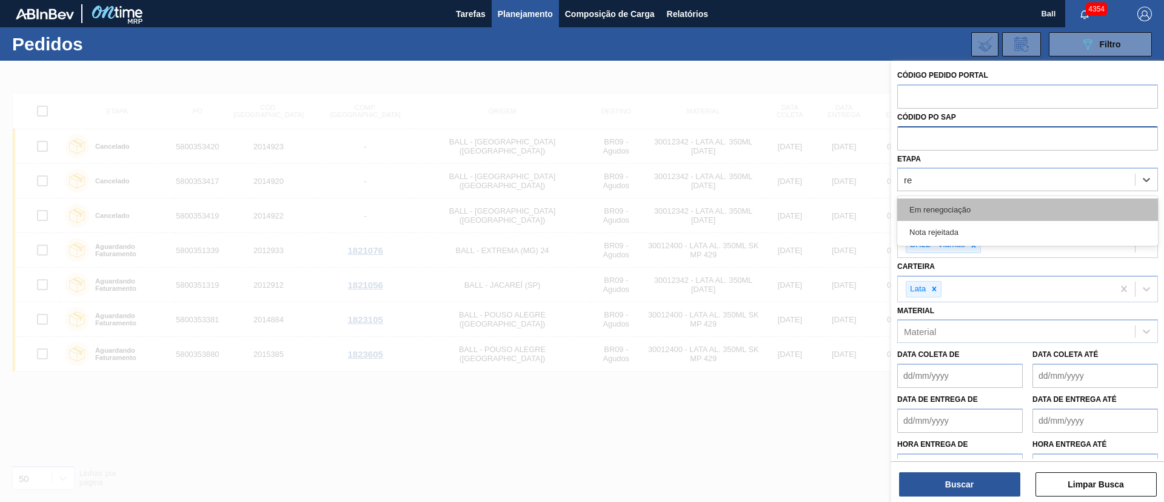
click at [955, 203] on div "Em renegociação" at bounding box center [1028, 209] width 261 height 22
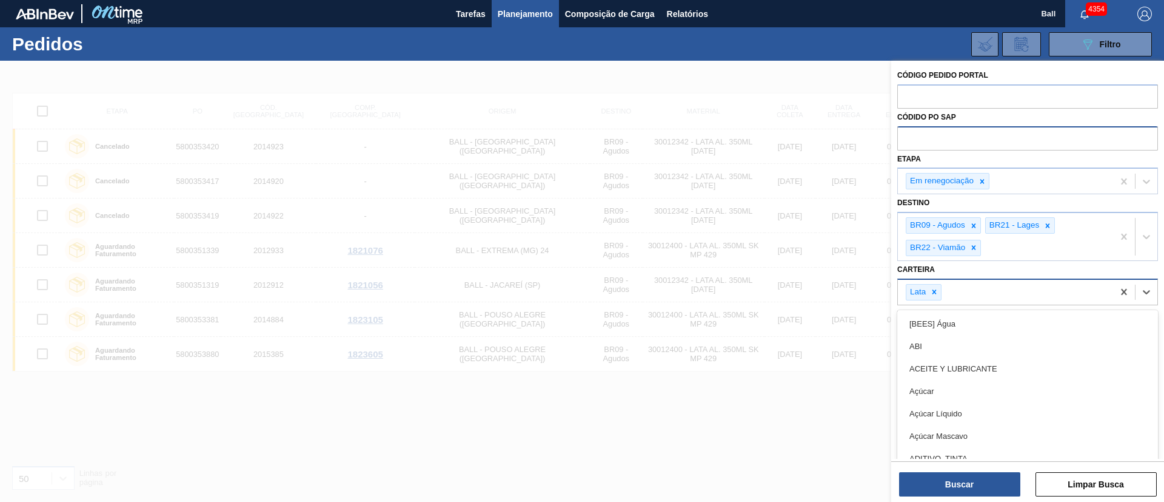
click at [976, 301] on div "Lata" at bounding box center [1005, 292] width 215 height 25
type input "lat"
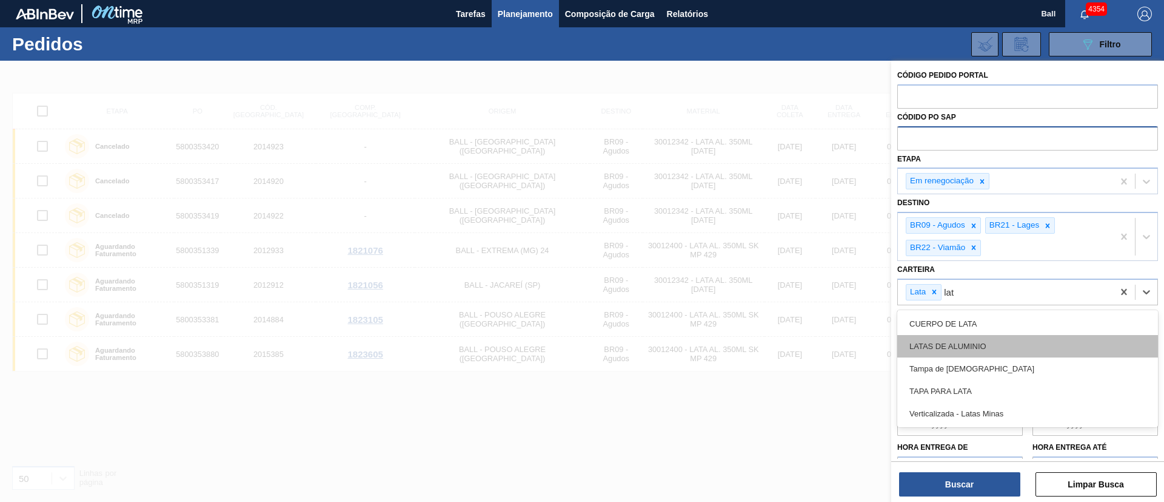
click at [969, 335] on div "LATAS DE ALUMINIO" at bounding box center [1028, 346] width 261 height 22
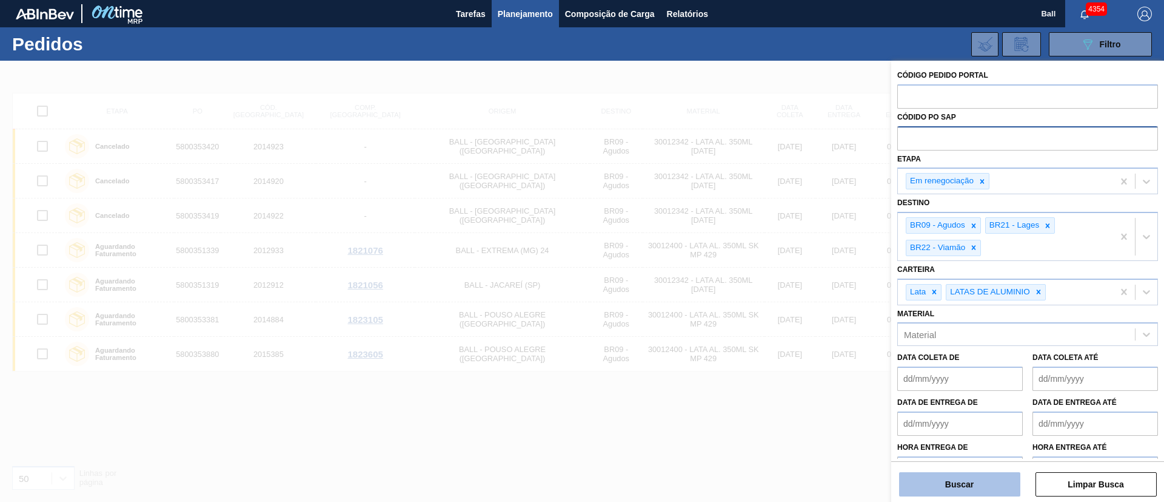
click at [982, 482] on button "Buscar" at bounding box center [959, 484] width 121 height 24
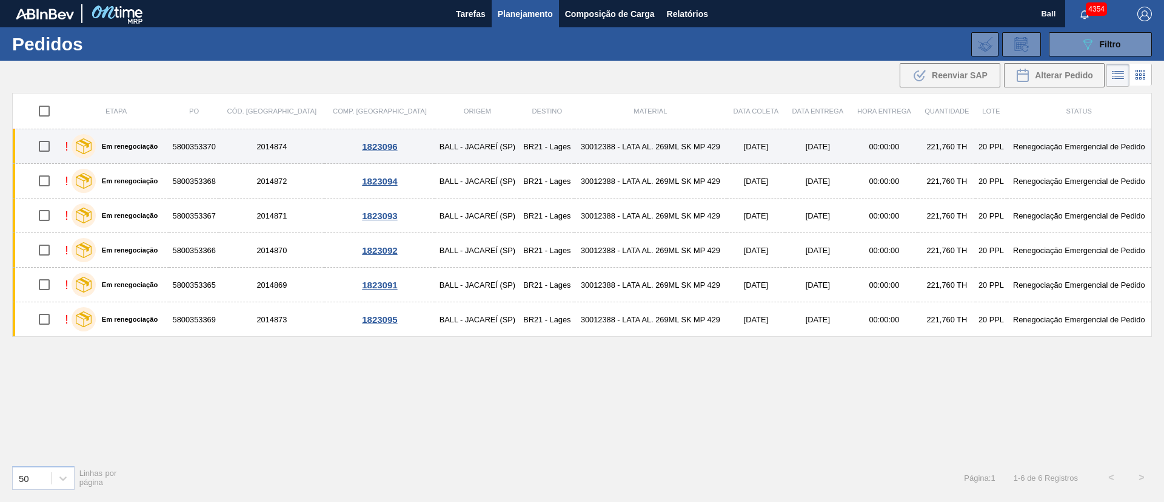
click at [435, 143] on td "BALL - JACAREÍ (SP)" at bounding box center [477, 146] width 85 height 35
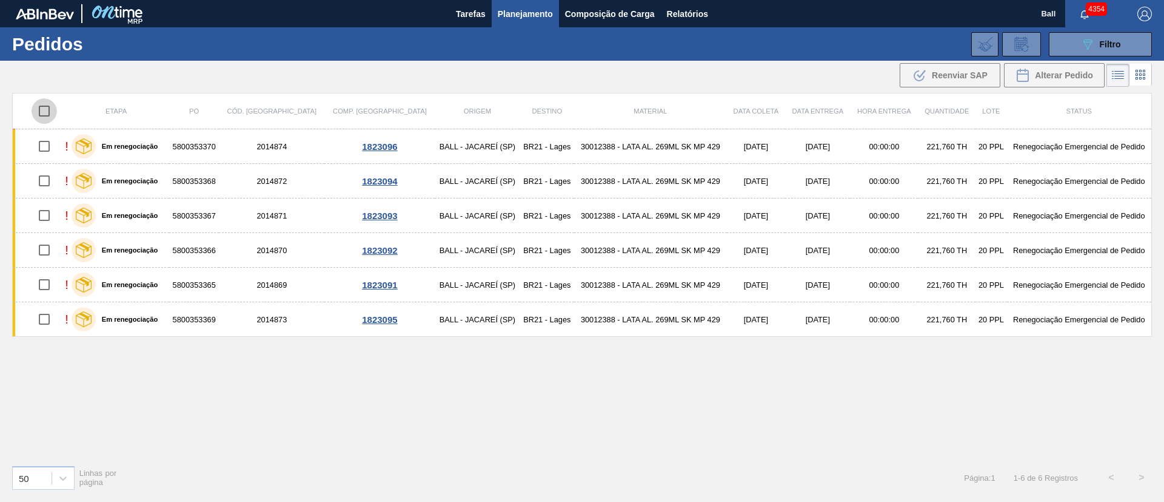
click at [41, 107] on input "checkbox" at bounding box center [44, 110] width 25 height 25
checkbox input "true"
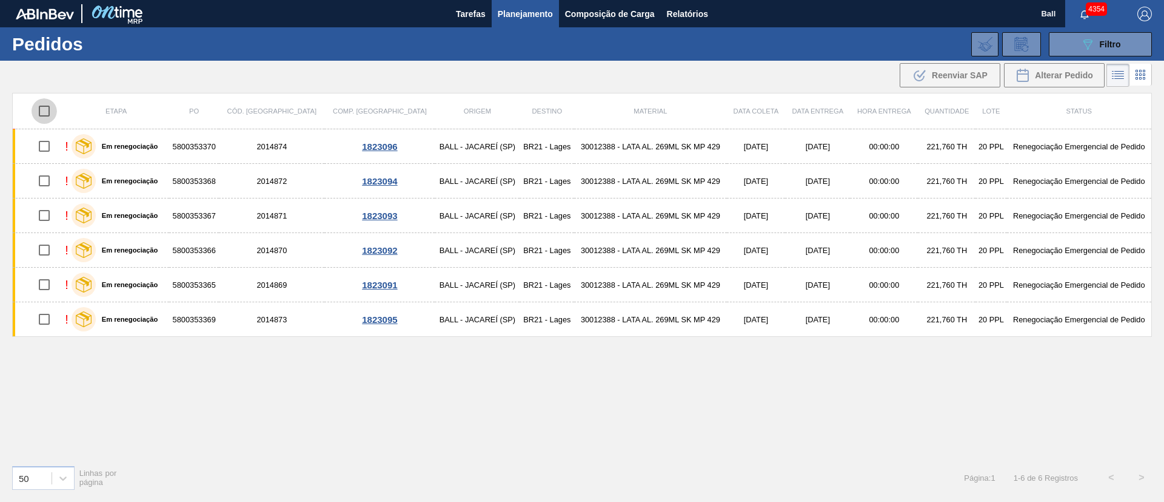
checkbox input "true"
click at [50, 115] on input "checkbox" at bounding box center [44, 110] width 25 height 25
checkbox input "false"
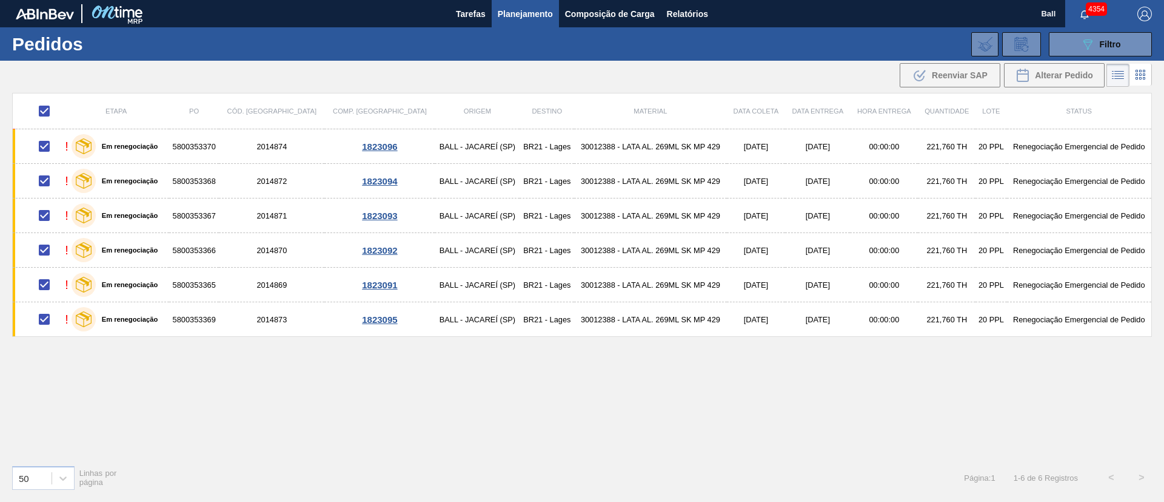
checkbox input "false"
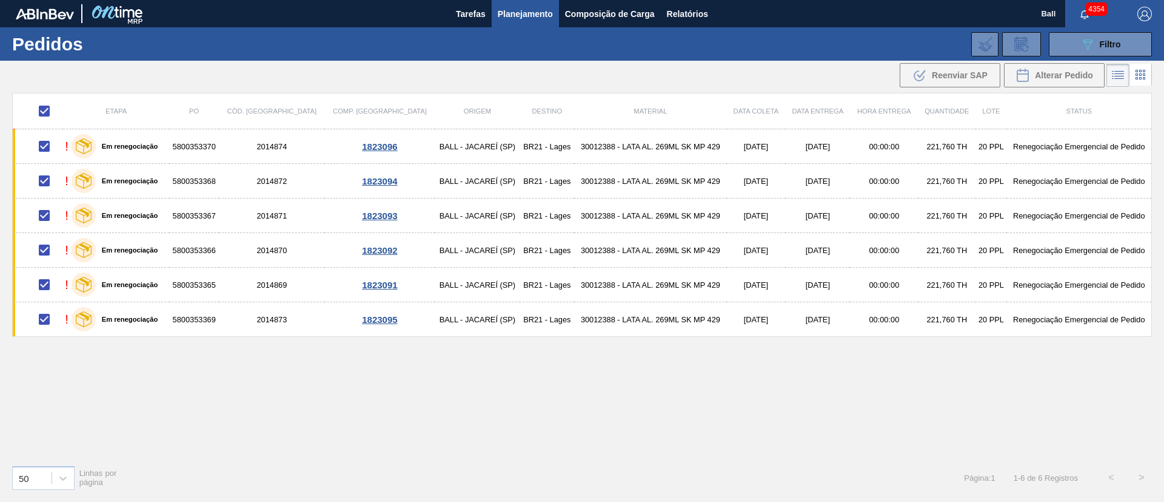
checkbox input "false"
click at [50, 115] on input "checkbox" at bounding box center [44, 110] width 25 height 25
checkbox input "true"
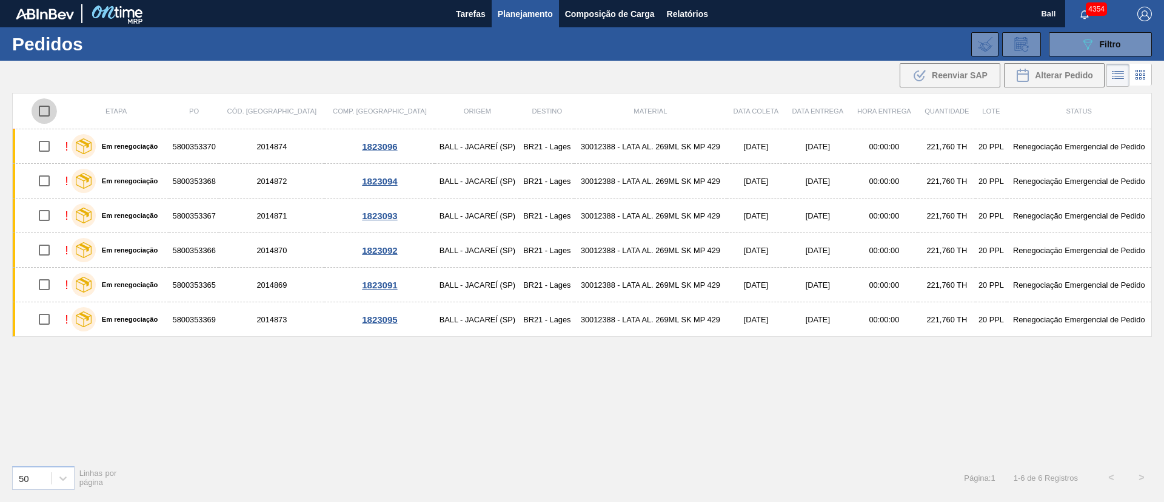
checkbox input "true"
click at [47, 105] on input "checkbox" at bounding box center [44, 110] width 25 height 25
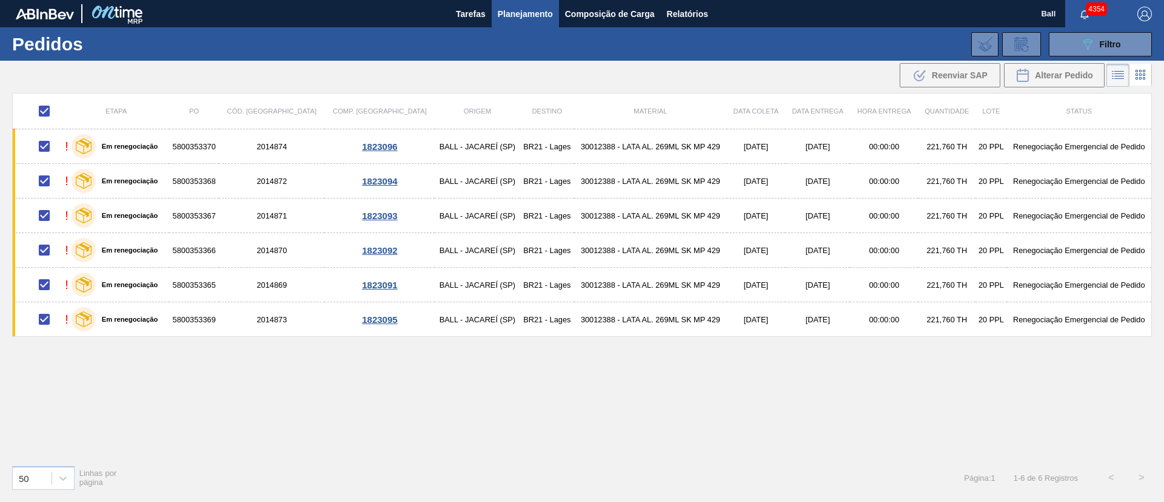
checkbox input "false"
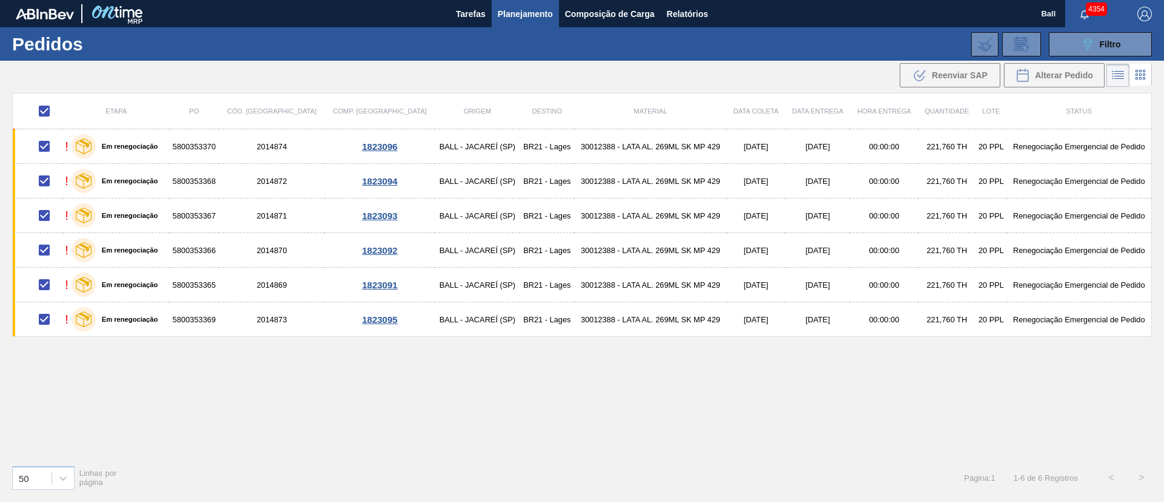
checkbox input "false"
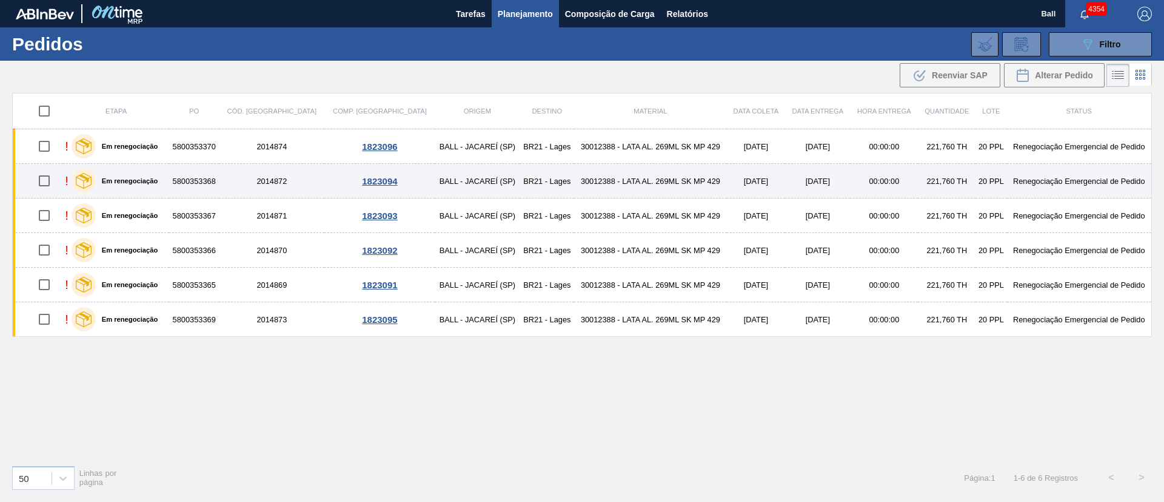
click at [290, 177] on td "2014872" at bounding box center [272, 181] width 106 height 35
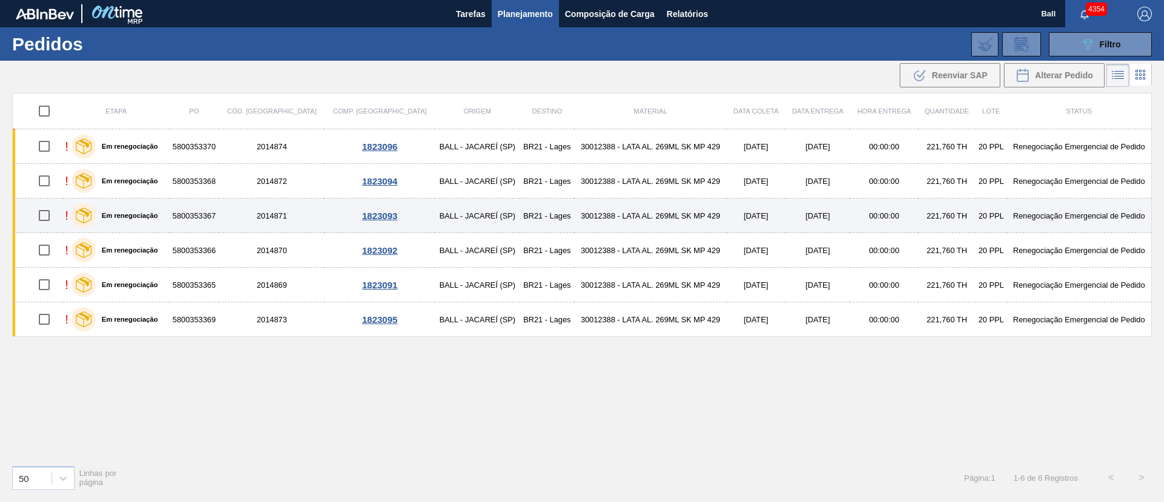
click at [277, 214] on td "2014871" at bounding box center [272, 215] width 106 height 35
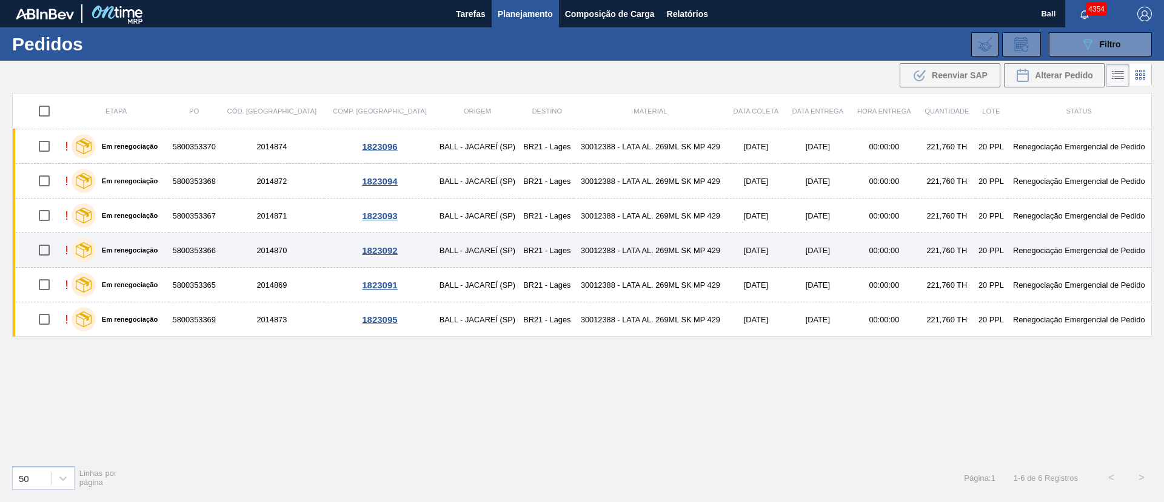
click at [272, 248] on td "2014870" at bounding box center [272, 250] width 106 height 35
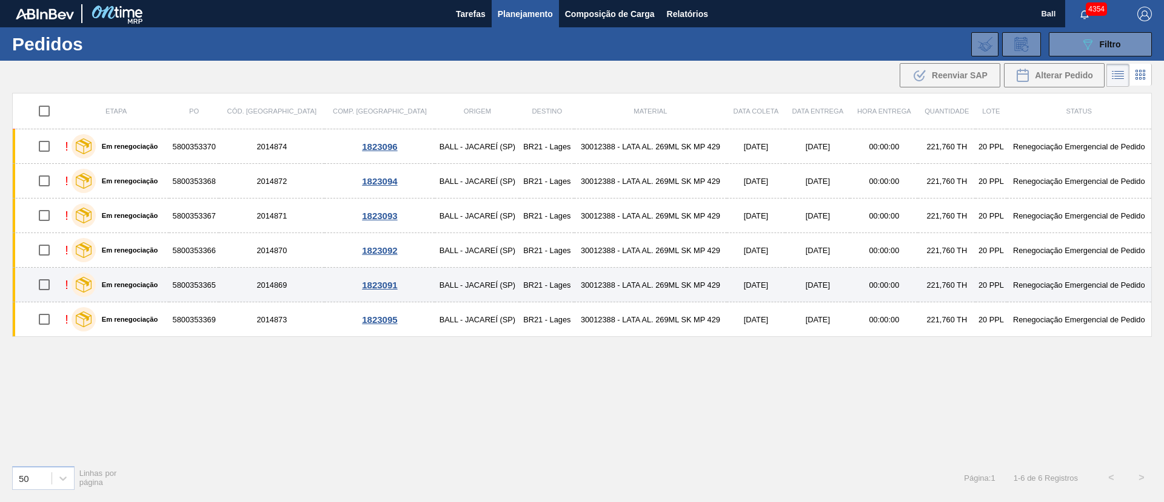
click at [219, 275] on td "5800353365" at bounding box center [194, 284] width 50 height 35
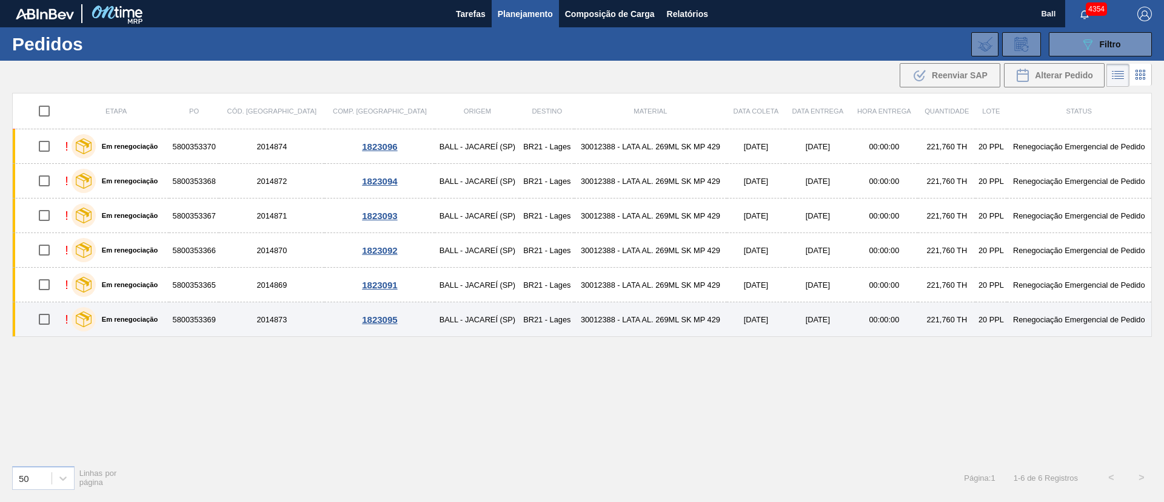
click at [219, 314] on td "5800353369" at bounding box center [194, 319] width 50 height 35
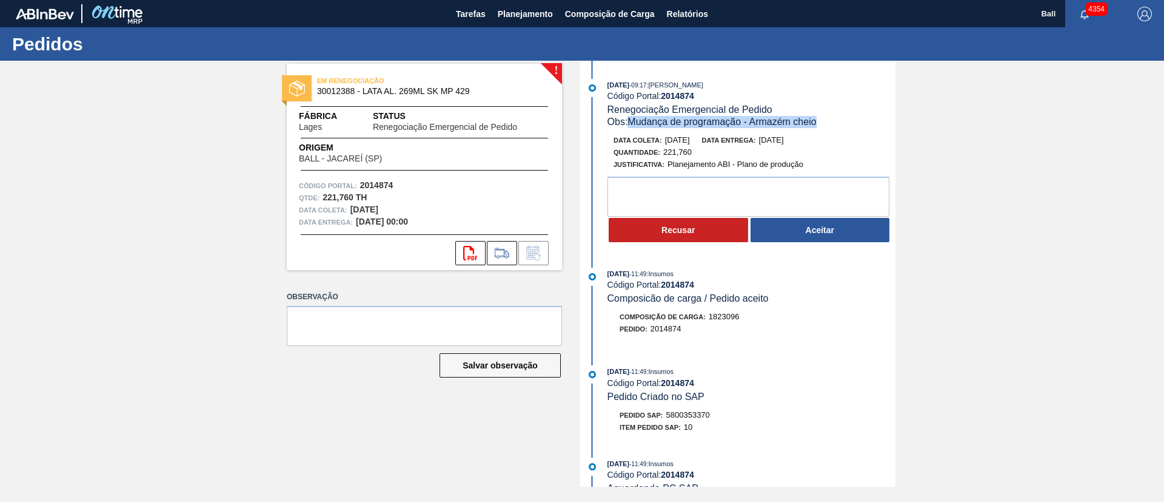
drag, startPoint x: 631, startPoint y: 123, endPoint x: 837, endPoint y: 129, distance: 206.3
click at [835, 129] on div "26/08/2025 - 09:17 : BRUNO DE MELLO DUARTE Código Portal: 2014874 Renegociação …" at bounding box center [739, 164] width 312 height 170
click at [953, 166] on div "! EM RENEGOCIAÇÃO 30012388 - LATA AL. 269ML SK MP 429 Fábrica Lages Status Rene…" at bounding box center [582, 274] width 1164 height 426
drag, startPoint x: 354, startPoint y: 209, endPoint x: 434, endPoint y: 223, distance: 80.7
click at [421, 229] on div "EM RENEGOCIAÇÃO 30012388 - LATA AL. 269ML SK MP 429 Fábrica Lages Status Renego…" at bounding box center [424, 167] width 275 height 206
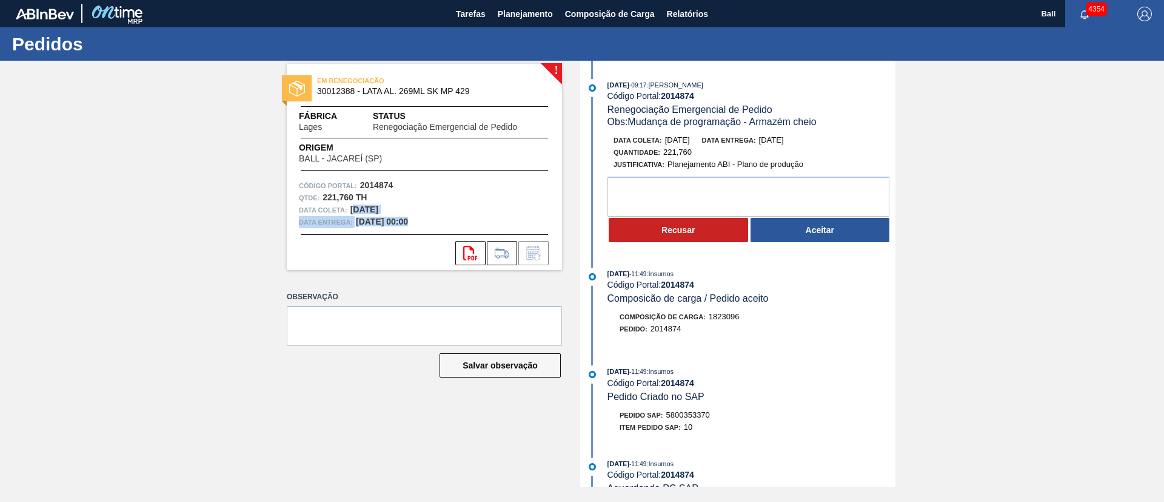
click at [443, 217] on div "Data entrega: 30/08/2025 00:00" at bounding box center [424, 222] width 251 height 12
drag, startPoint x: 663, startPoint y: 141, endPoint x: 814, endPoint y: 152, distance: 150.8
click at [814, 152] on div "Data coleta: 01/09/2025 Data entrega: 03/09/2025 Quantidade : 221,760 Justifica…" at bounding box center [752, 152] width 288 height 36
click at [844, 152] on div "Quantidade : 221,760" at bounding box center [758, 152] width 288 height 12
click at [829, 181] on textarea at bounding box center [749, 196] width 282 height 40
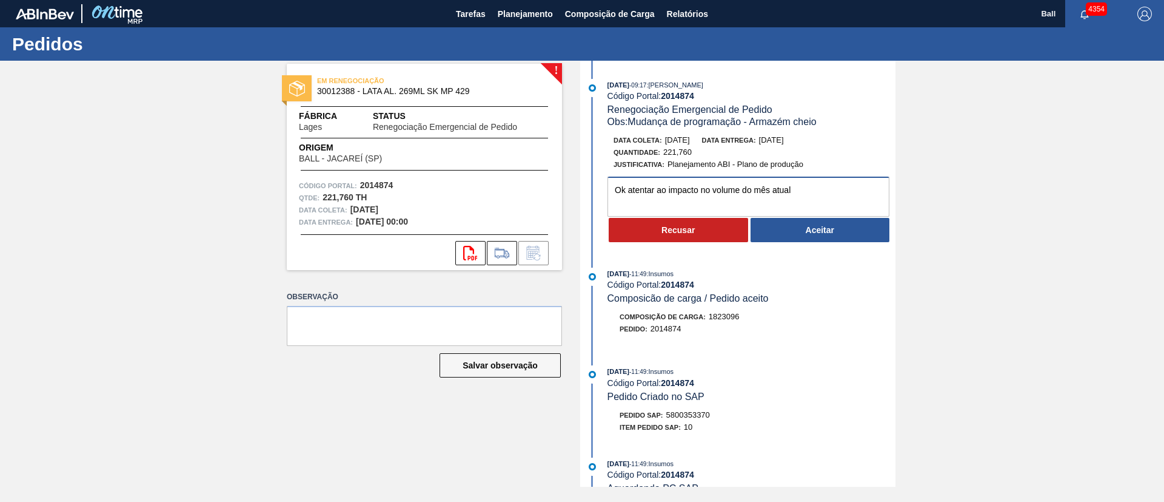
type textarea "Ok atentar ao impacto no volume do mês atual"
drag, startPoint x: 827, startPoint y: 198, endPoint x: 351, endPoint y: 189, distance: 476.1
click at [352, 189] on div "! EM RENEGOCIAÇÃO 30012388 - LATA AL. 269ML SK MP 429 Fábrica Lages Status Rene…" at bounding box center [582, 274] width 1164 height 426
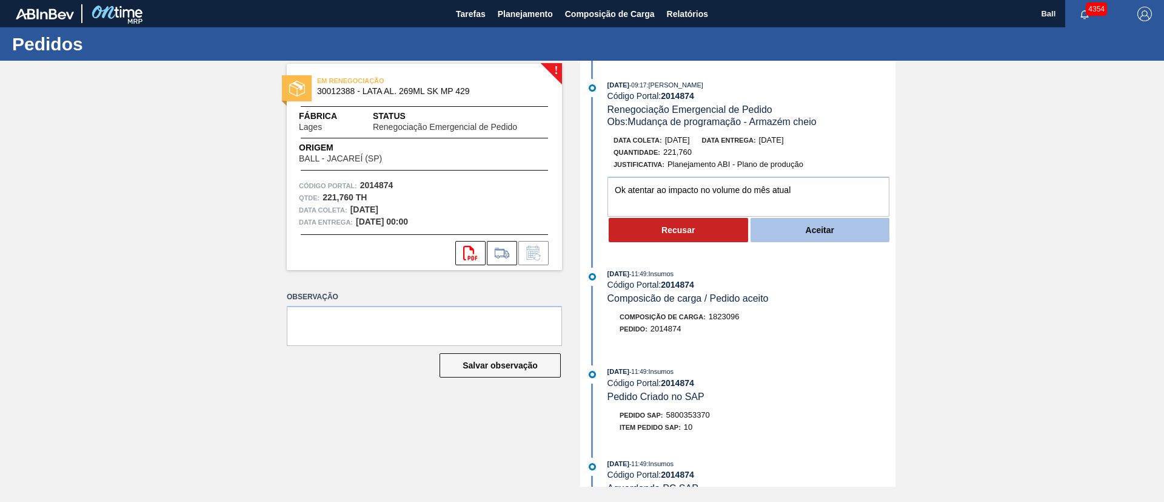
click at [807, 237] on button "Aceitar" at bounding box center [820, 230] width 139 height 24
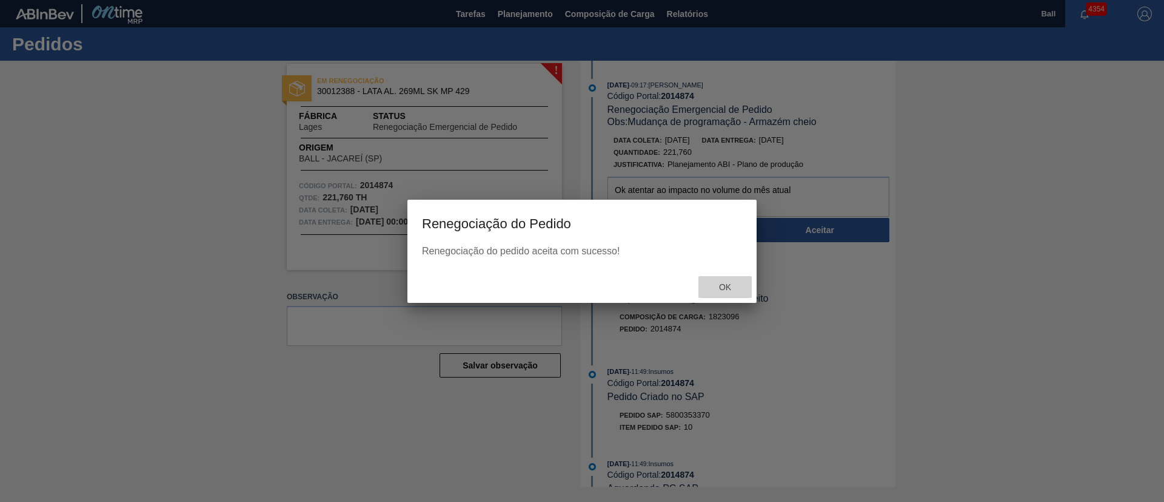
click at [725, 284] on span "Ok" at bounding box center [726, 287] width 32 height 10
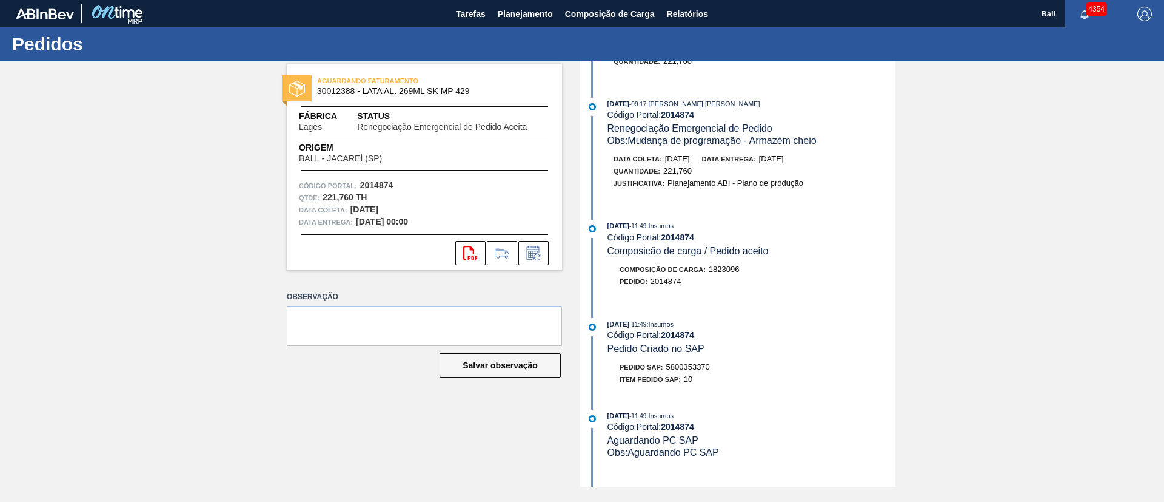
scroll to position [182, 0]
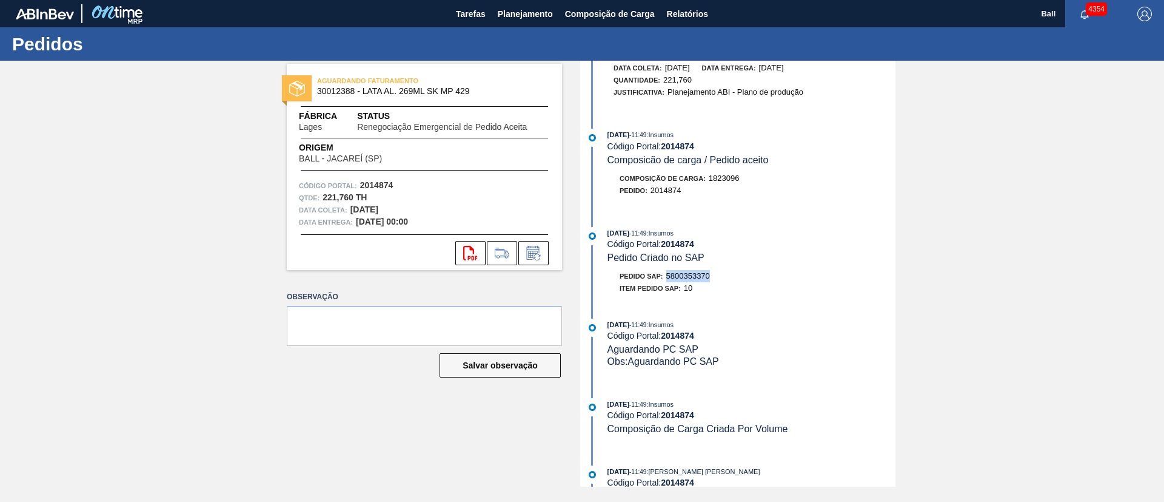
drag, startPoint x: 713, startPoint y: 274, endPoint x: 665, endPoint y: 278, distance: 48.7
click at [665, 278] on div "Pedido SAP: 5800353370" at bounding box center [752, 276] width 288 height 12
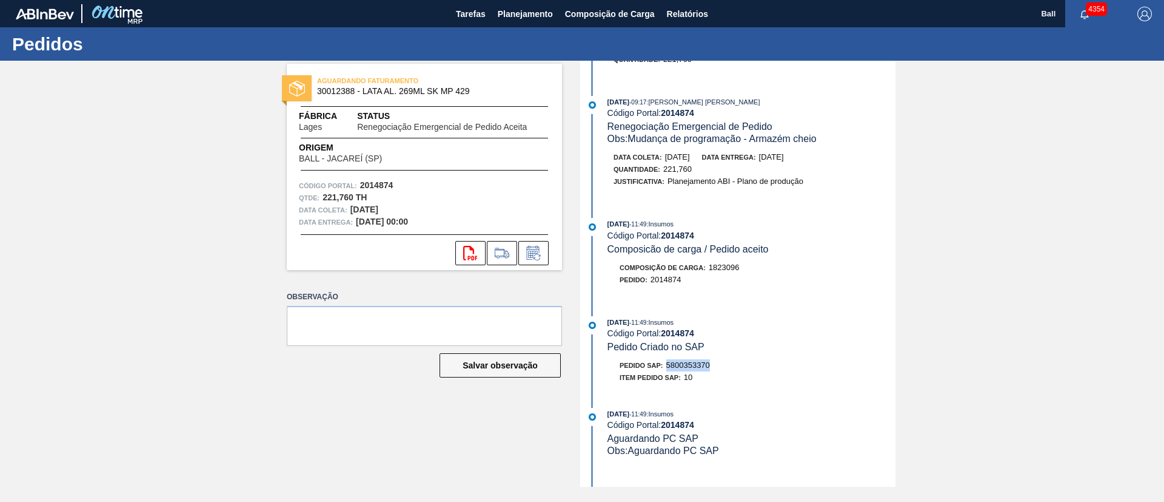
scroll to position [0, 0]
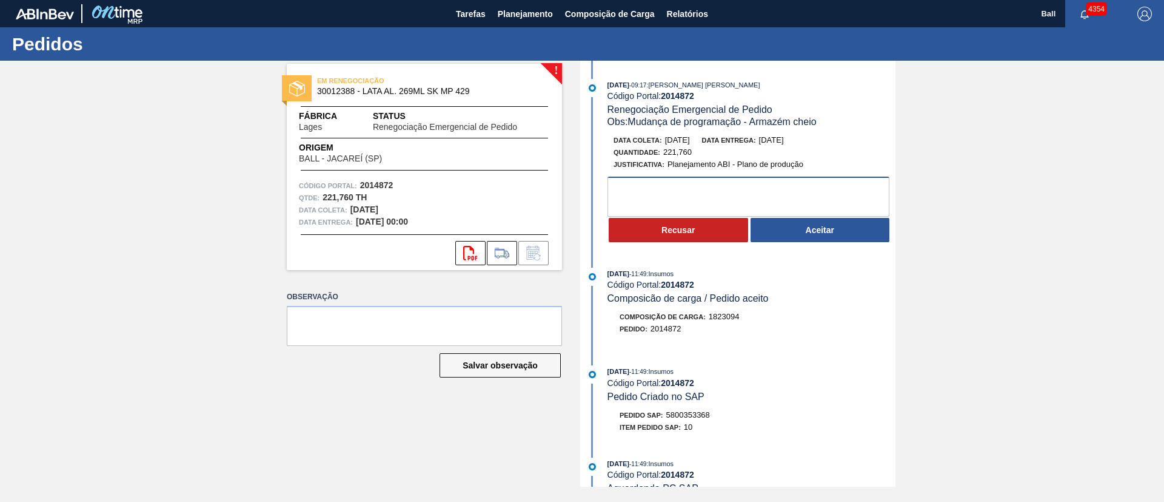
click at [735, 196] on textarea at bounding box center [749, 196] width 282 height 40
paste textarea "atentar ao impacto no volume do mês atual"
type textarea "atentar ao impacto no volume do mês atual"
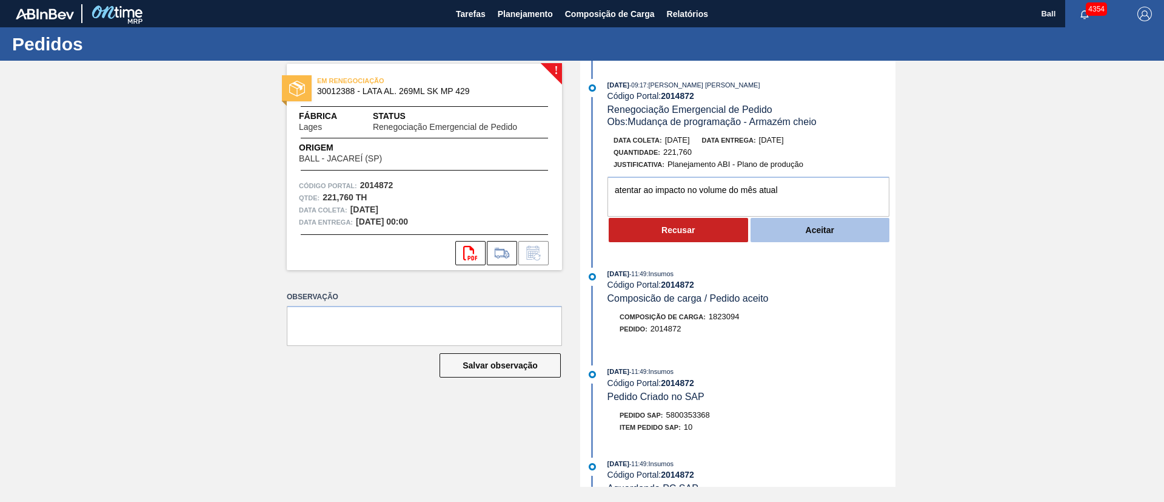
click at [802, 220] on button "Aceitar" at bounding box center [820, 230] width 139 height 24
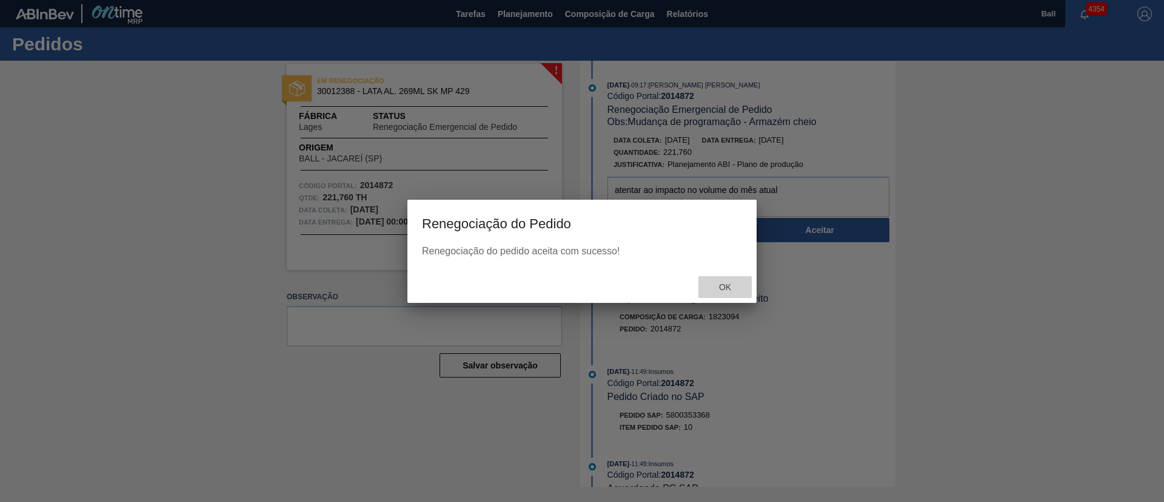
click at [733, 280] on div "Ok" at bounding box center [725, 287] width 53 height 22
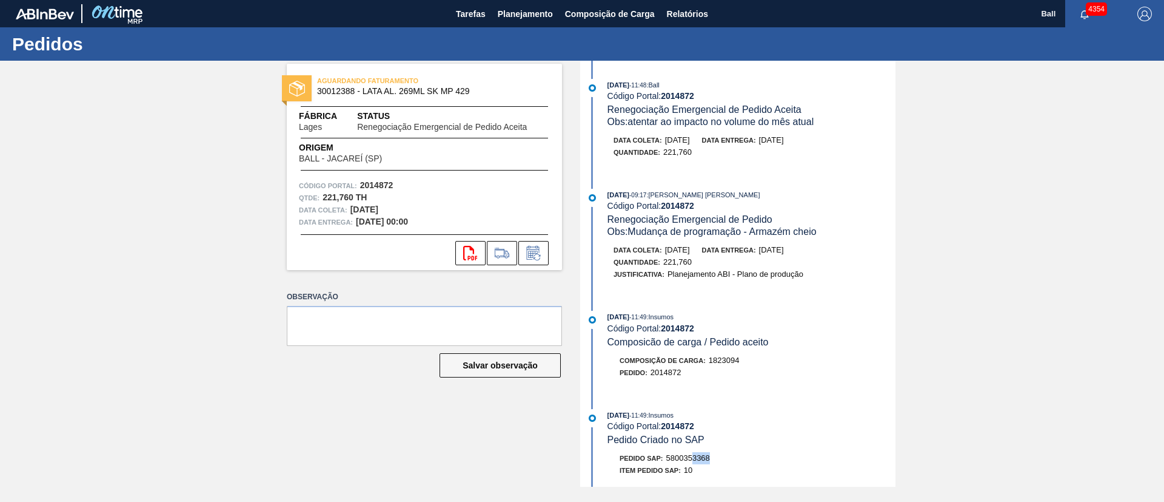
drag, startPoint x: 695, startPoint y: 457, endPoint x: 718, endPoint y: 457, distance: 23.1
click at [718, 457] on div "Pedido SAP: 5800353368" at bounding box center [752, 458] width 288 height 12
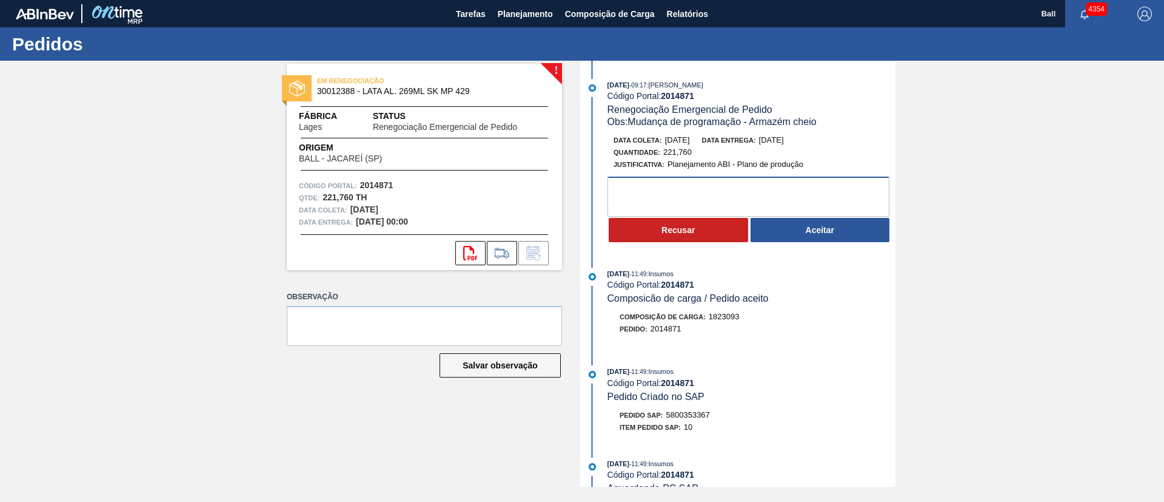
click at [742, 186] on textarea at bounding box center [749, 196] width 282 height 40
paste textarea "Ok para postergaçao coleta 1.09 atentar ao impacto no volume do mês atual"
drag, startPoint x: 743, startPoint y: 181, endPoint x: 334, endPoint y: 136, distance: 411.9
click at [334, 136] on div "! EM RENEGOCIAÇÃO 30012388 - LATA AL. 269ML SK MP 429 Fábrica Lages Status Rene…" at bounding box center [582, 274] width 1164 height 426
type textarea "atentar ao impacto no volume do mês atual"
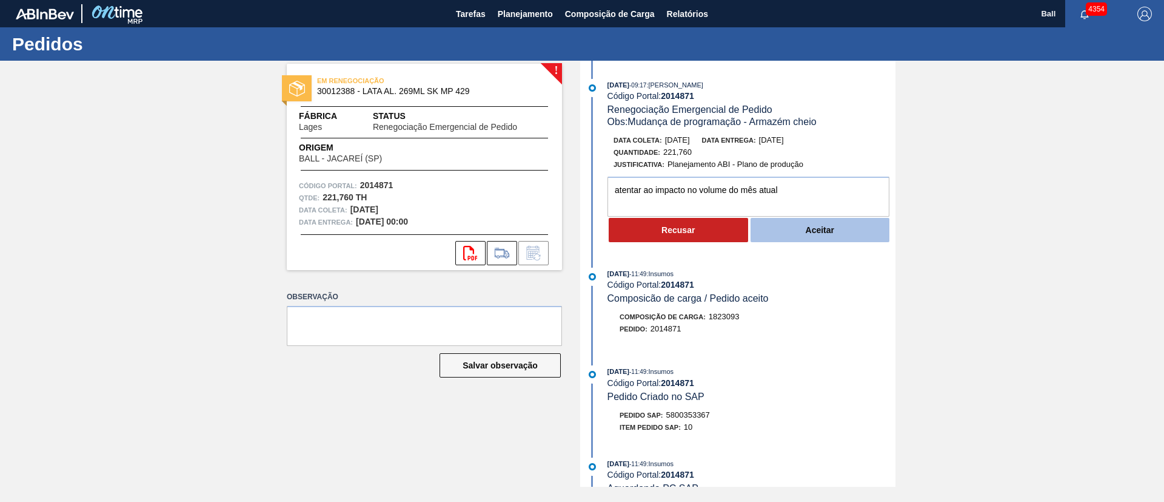
click at [782, 223] on button "Aceitar" at bounding box center [820, 230] width 139 height 24
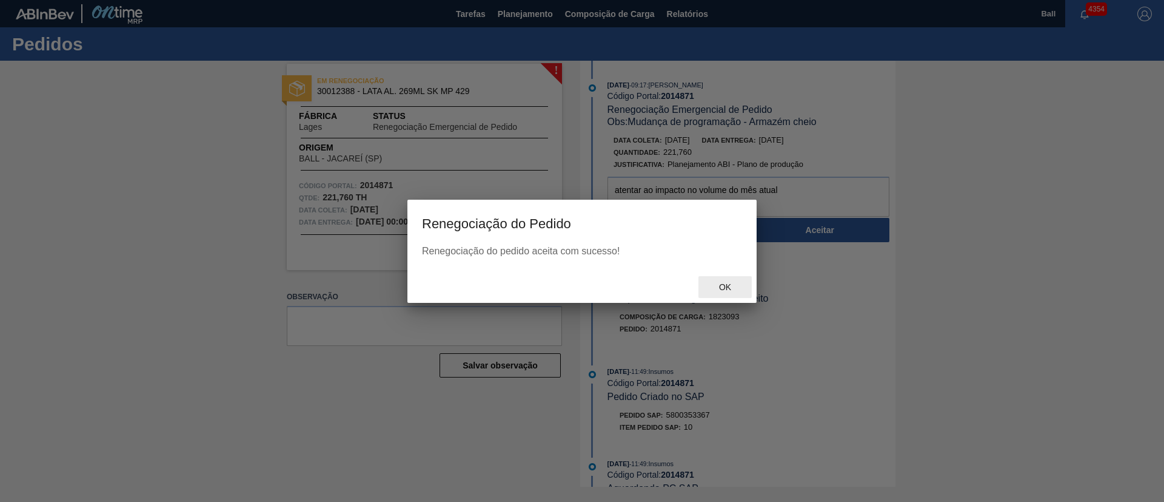
click at [730, 283] on span "Ok" at bounding box center [726, 287] width 32 height 10
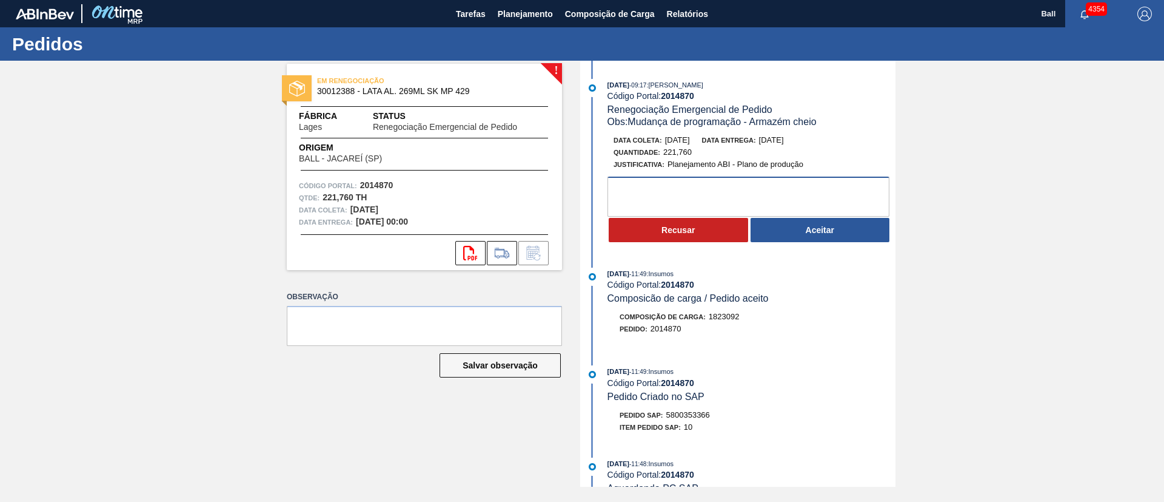
click at [731, 189] on textarea at bounding box center [749, 196] width 282 height 40
paste textarea "Ok para postergaçao coleta 1.09 atentar ao impacto no volume do mês atual"
drag, startPoint x: 739, startPoint y: 184, endPoint x: 234, endPoint y: 152, distance: 505.6
click at [241, 157] on div "! EM RENEGOCIAÇÃO 30012388 - LATA AL. 269ML SK MP 429 Fábrica Lages Status Rene…" at bounding box center [582, 274] width 1164 height 426
type textarea "atentar ao impacto no volume do mês atual"
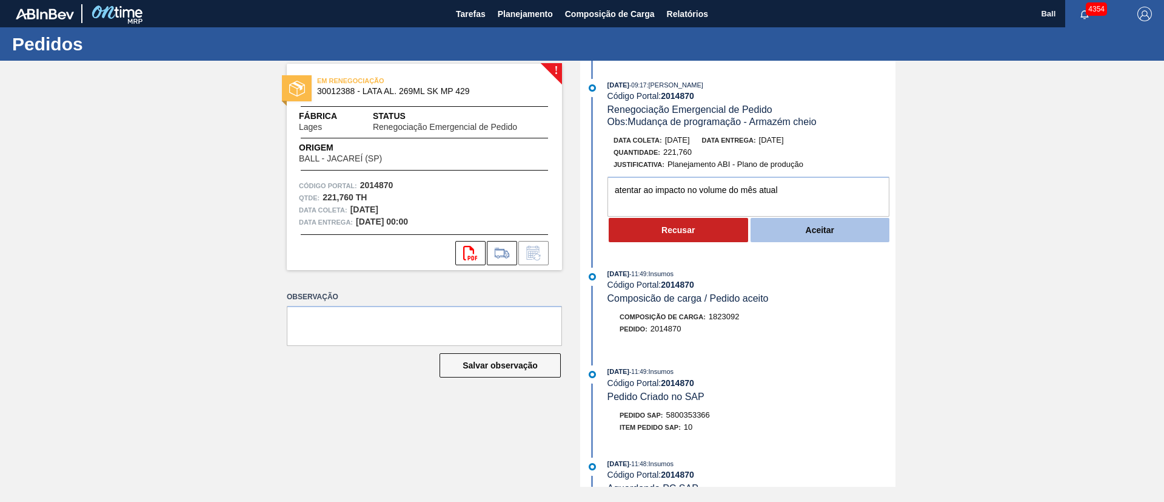
click at [802, 235] on button "Aceitar" at bounding box center [820, 230] width 139 height 24
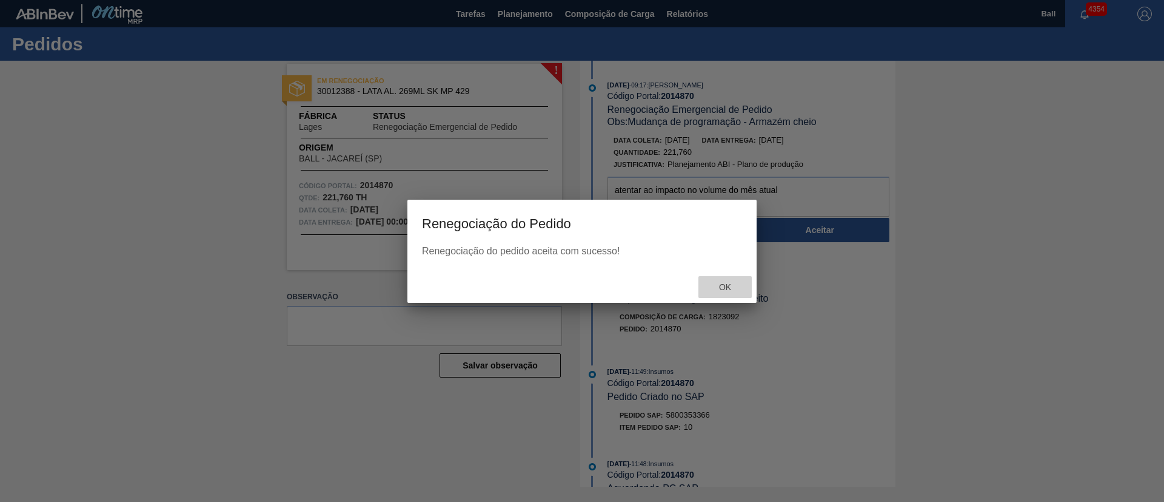
click at [728, 280] on div "Ok" at bounding box center [725, 287] width 53 height 22
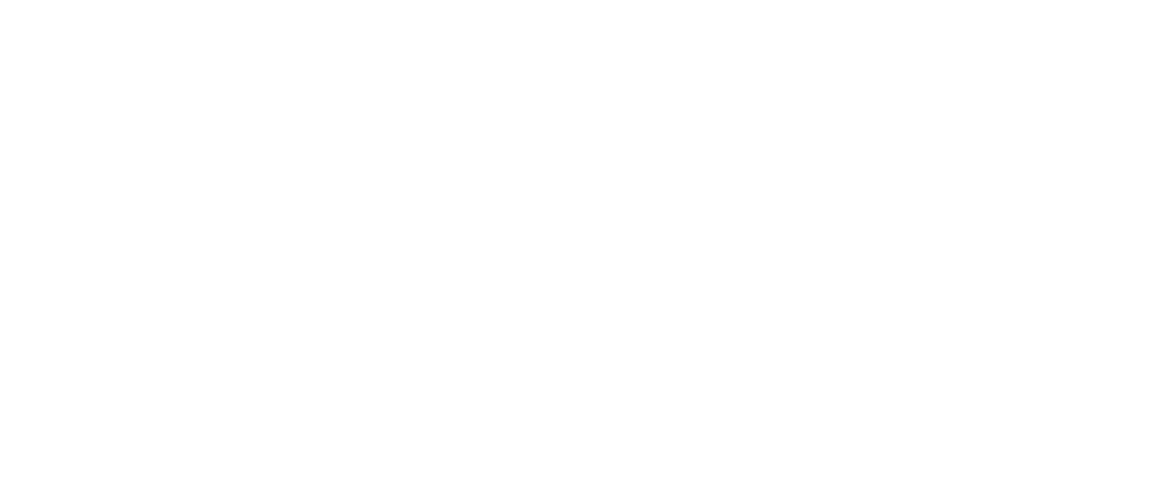
click at [702, 0] on html at bounding box center [582, 0] width 1164 height 0
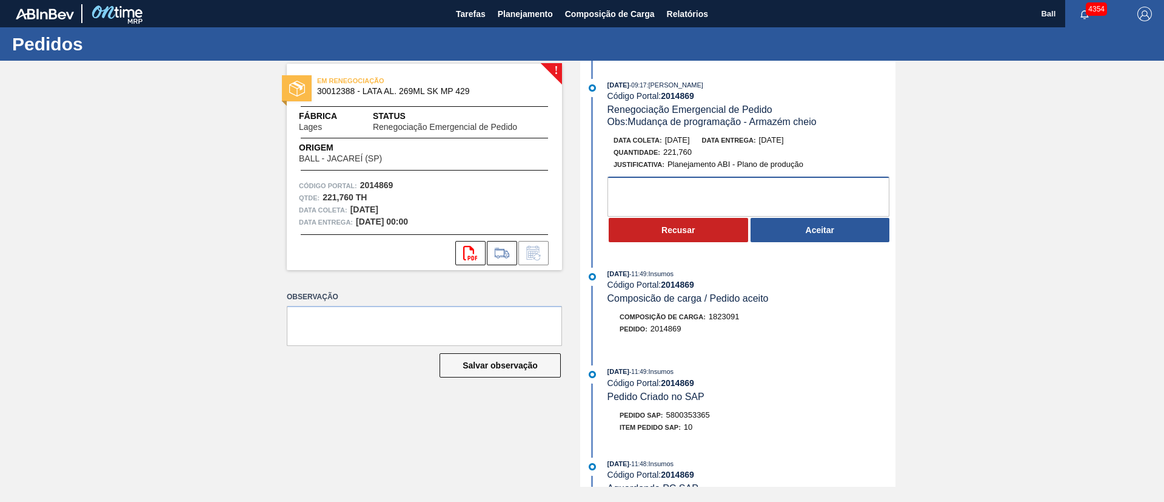
click at [760, 195] on textarea at bounding box center [749, 196] width 282 height 40
paste textarea "Ok para postergaçao coleta 1.09 atentar ao impacto no volume do mês atual"
drag, startPoint x: 744, startPoint y: 187, endPoint x: 475, endPoint y: 177, distance: 268.8
click at [475, 177] on div "! EM RENEGOCIAÇÃO 30012388 - LATA AL. 269ML SK MP 429 Fábrica Lages Status Rene…" at bounding box center [582, 274] width 1164 height 426
type textarea "atentar ao impacto no volume do mês atual"
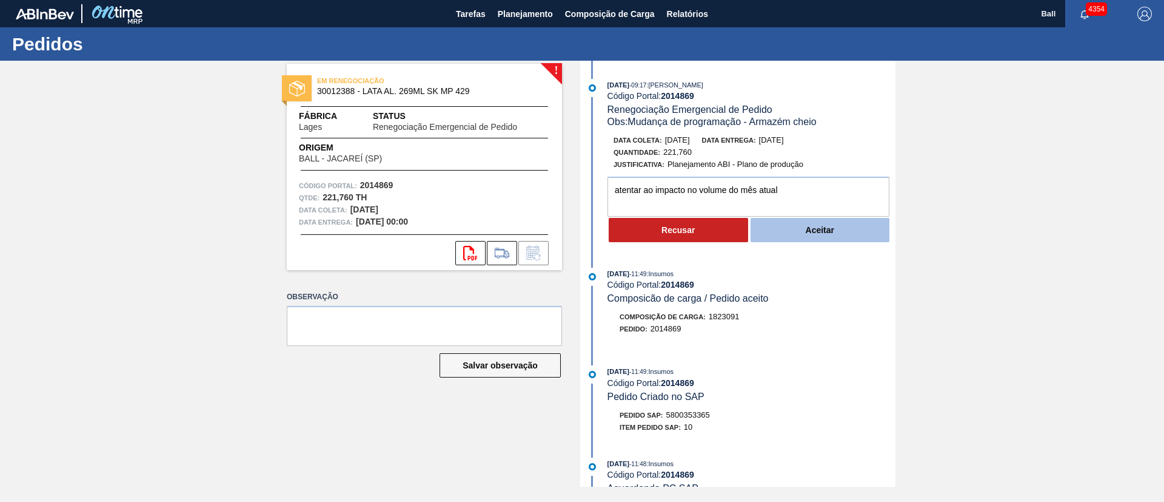
click at [801, 223] on button "Aceitar" at bounding box center [820, 230] width 139 height 24
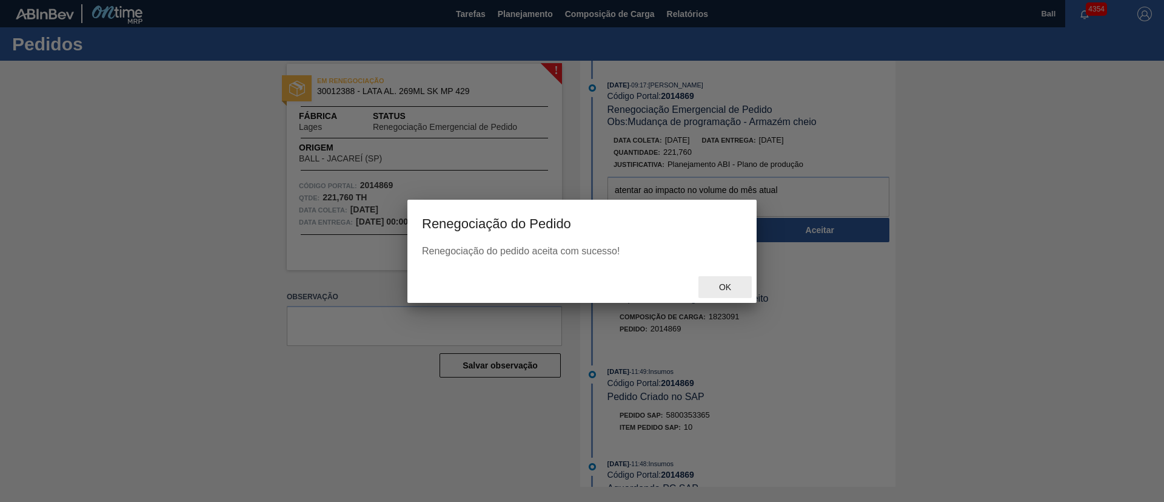
click at [731, 285] on span "Ok" at bounding box center [726, 287] width 32 height 10
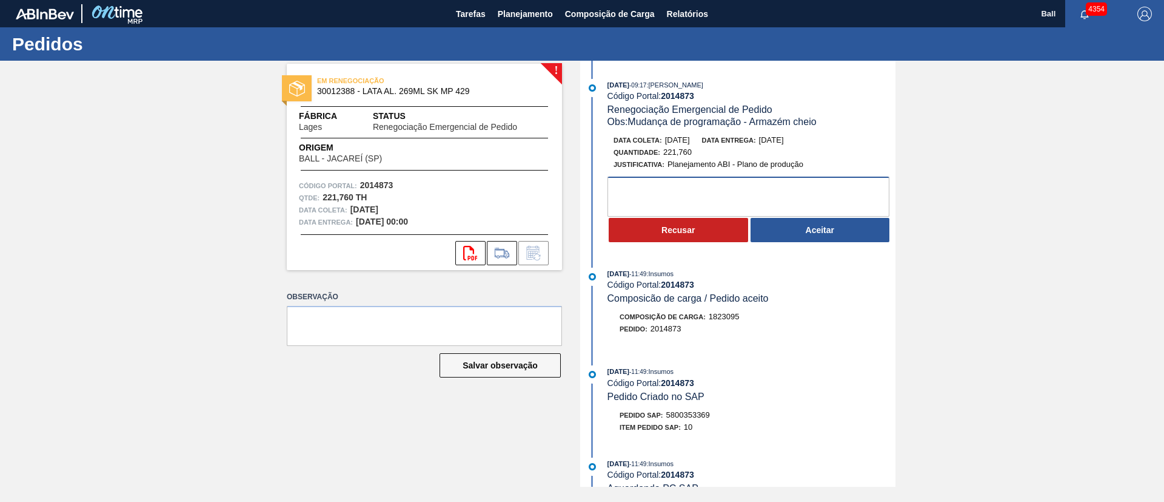
click at [805, 189] on textarea at bounding box center [749, 196] width 282 height 40
paste textarea "Ok para postergaçao coleta 1.09 atentar ao impacto no volume do mês atual"
drag, startPoint x: 744, startPoint y: 186, endPoint x: 143, endPoint y: 175, distance: 601.7
click at [143, 175] on div "! EM RENEGOCIAÇÃO 30012388 - LATA AL. 269ML SK MP 429 Fábrica Lages Status Rene…" at bounding box center [582, 274] width 1164 height 426
type textarea "atentar ao impacto no volume do mês atual"
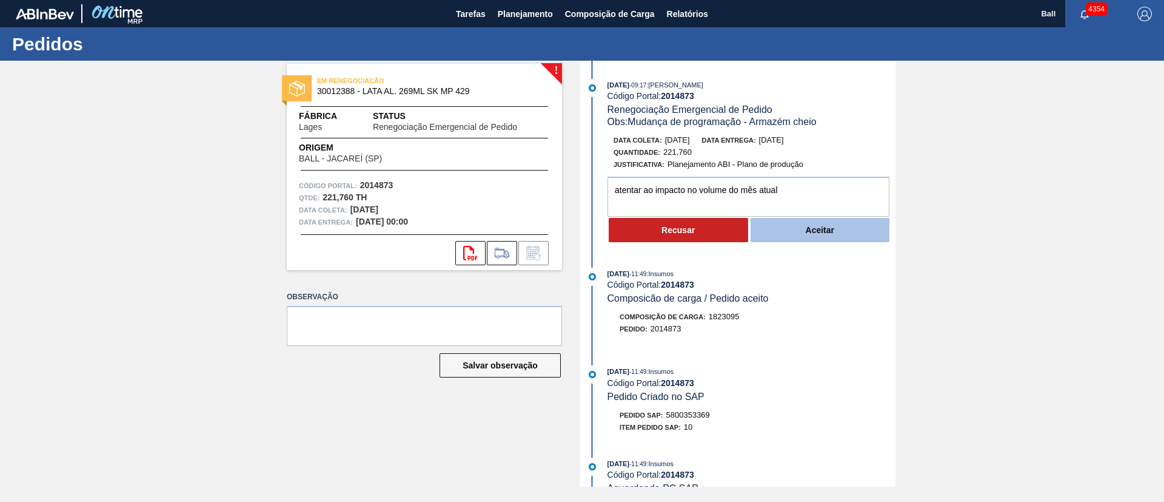
click at [818, 231] on button "Aceitar" at bounding box center [820, 230] width 139 height 24
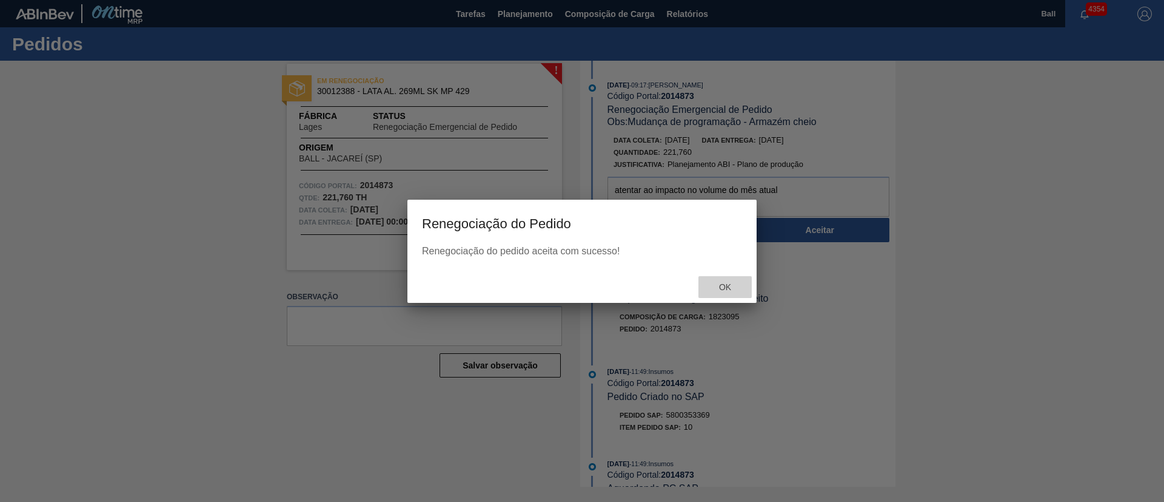
click at [732, 278] on div "Ok" at bounding box center [725, 287] width 53 height 22
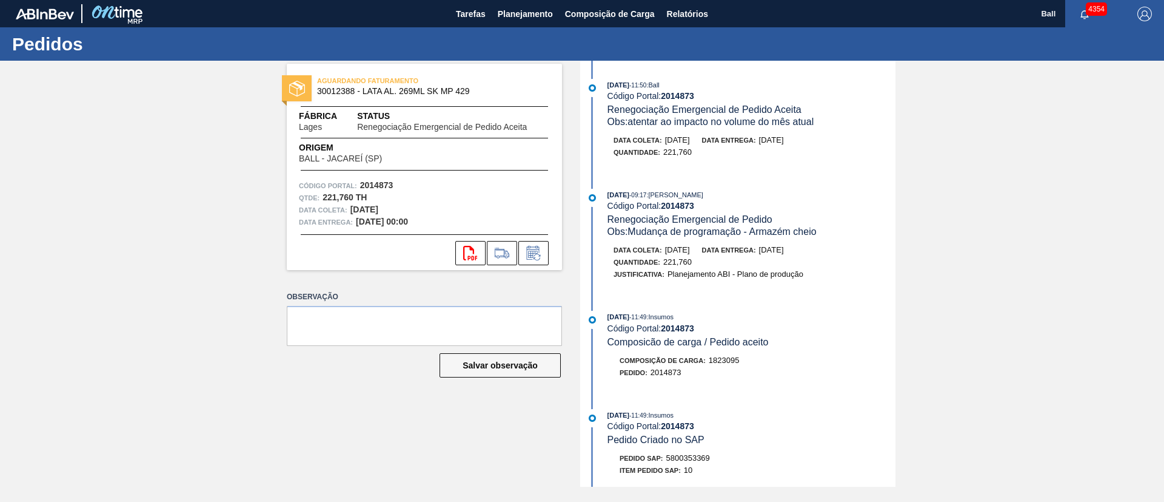
click at [707, 210] on div "[DATE] 09:17 : [PERSON_NAME] Código Portal: 2014873 Renegociação Emergencial de…" at bounding box center [752, 213] width 288 height 49
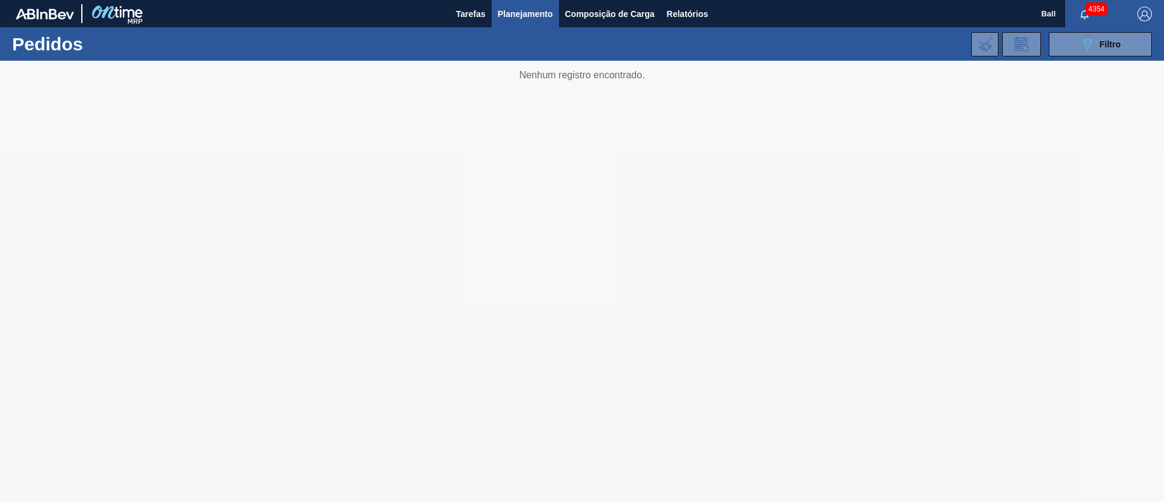
click at [680, 144] on div at bounding box center [582, 281] width 1164 height 441
click at [464, 12] on span "Tarefas" at bounding box center [471, 14] width 30 height 15
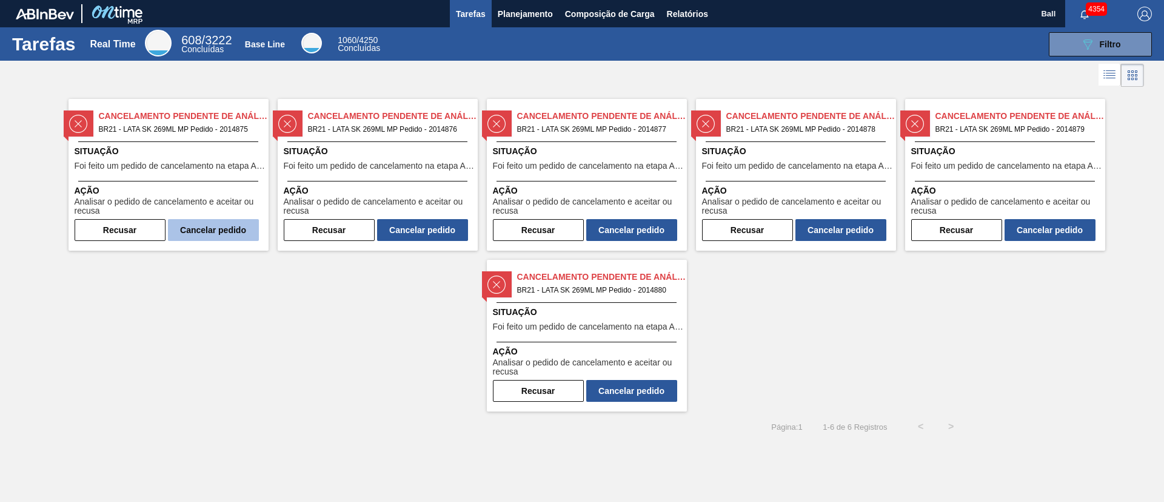
click at [209, 231] on button "Cancelar pedido" at bounding box center [213, 230] width 91 height 22
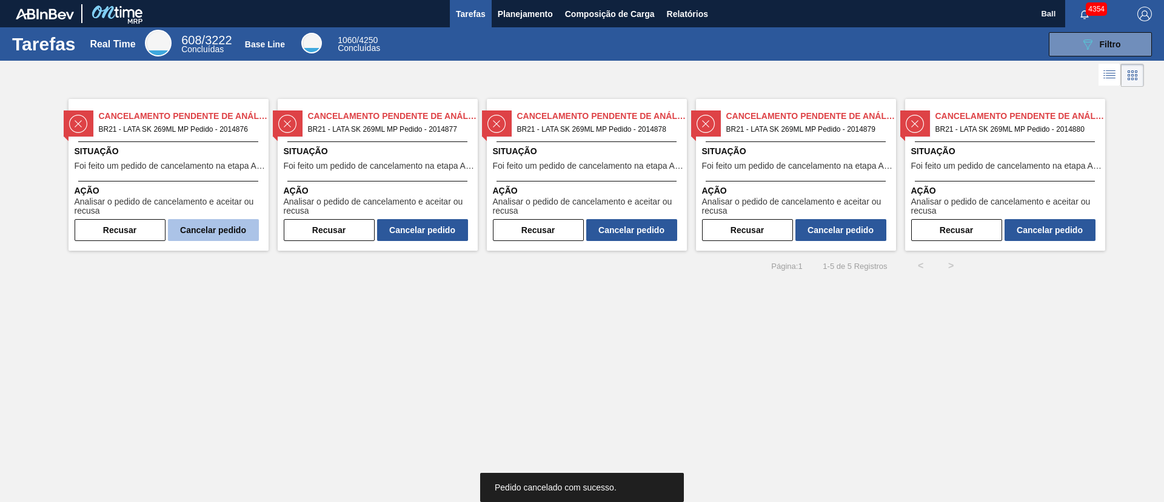
click at [196, 232] on button "Cancelar pedido" at bounding box center [213, 230] width 91 height 22
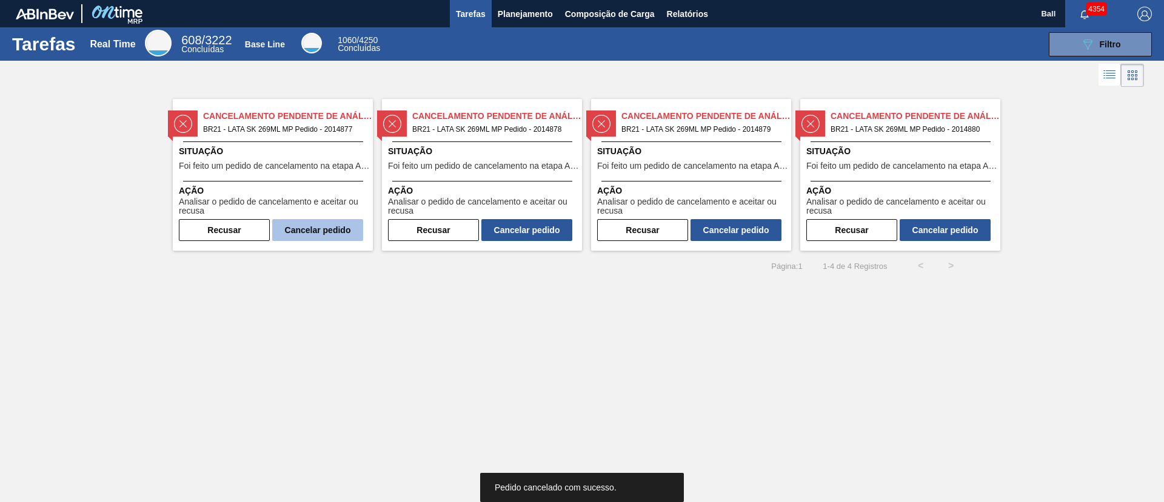
click at [311, 232] on button "Cancelar pedido" at bounding box center [317, 230] width 91 height 22
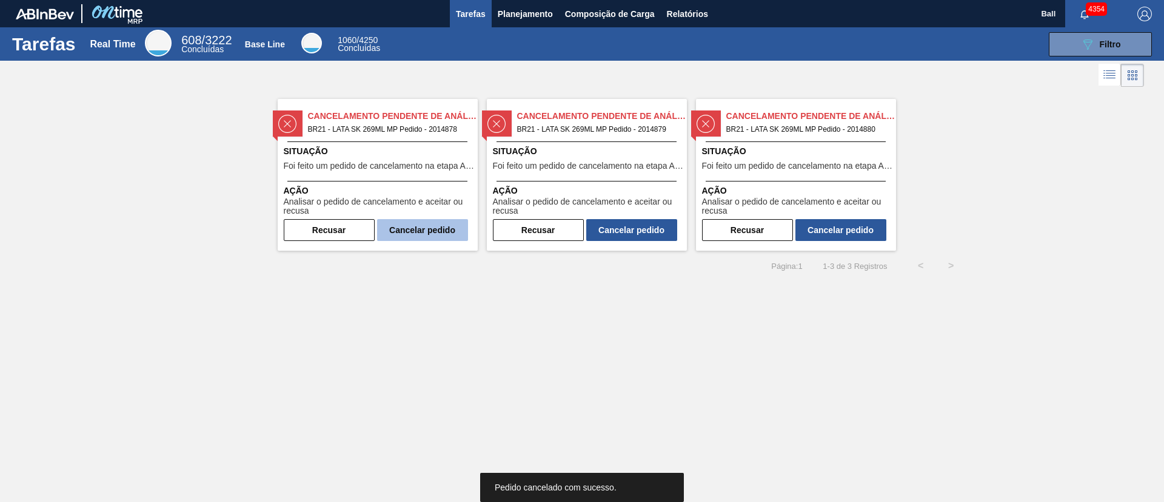
click at [429, 235] on button "Cancelar pedido" at bounding box center [422, 230] width 91 height 22
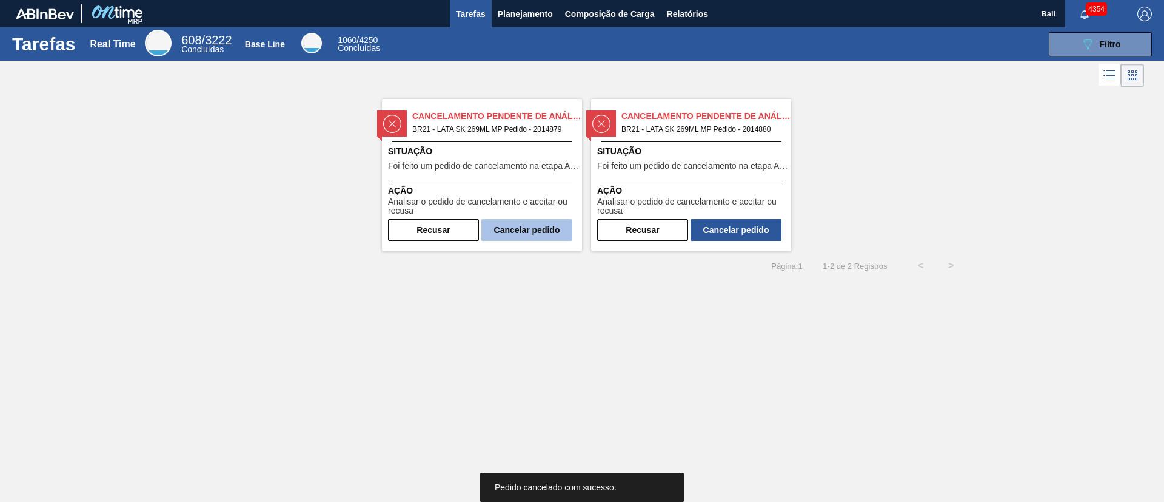
click at [526, 237] on button "Cancelar pedido" at bounding box center [527, 230] width 91 height 22
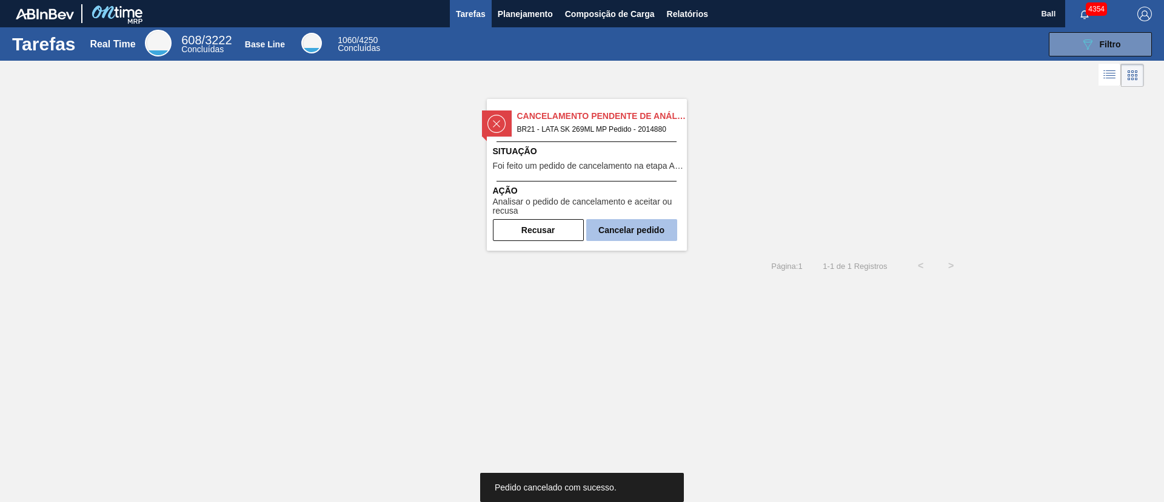
click at [657, 236] on button "Cancelar pedido" at bounding box center [631, 230] width 91 height 22
